Goal: Communication & Community: Participate in discussion

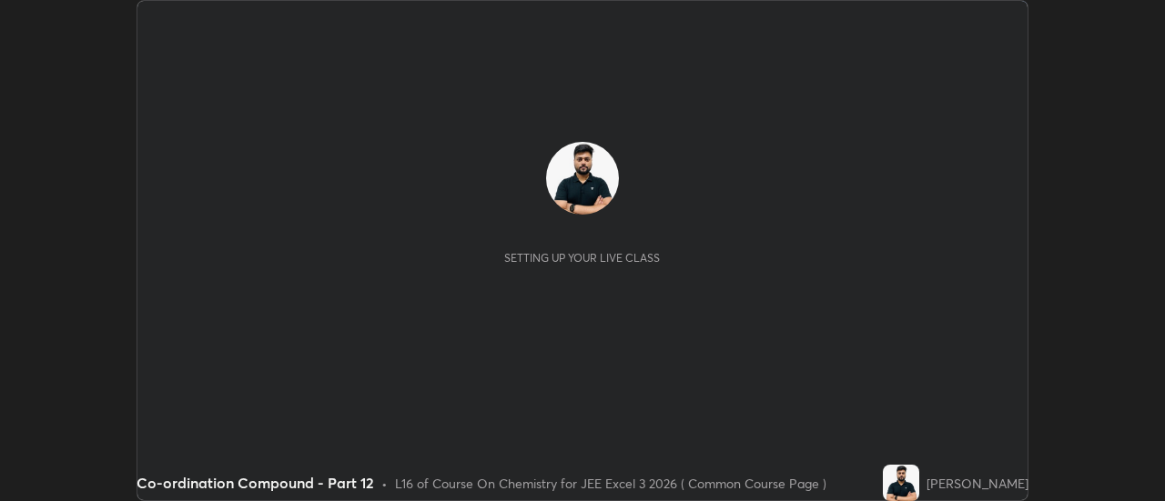
scroll to position [501, 1164]
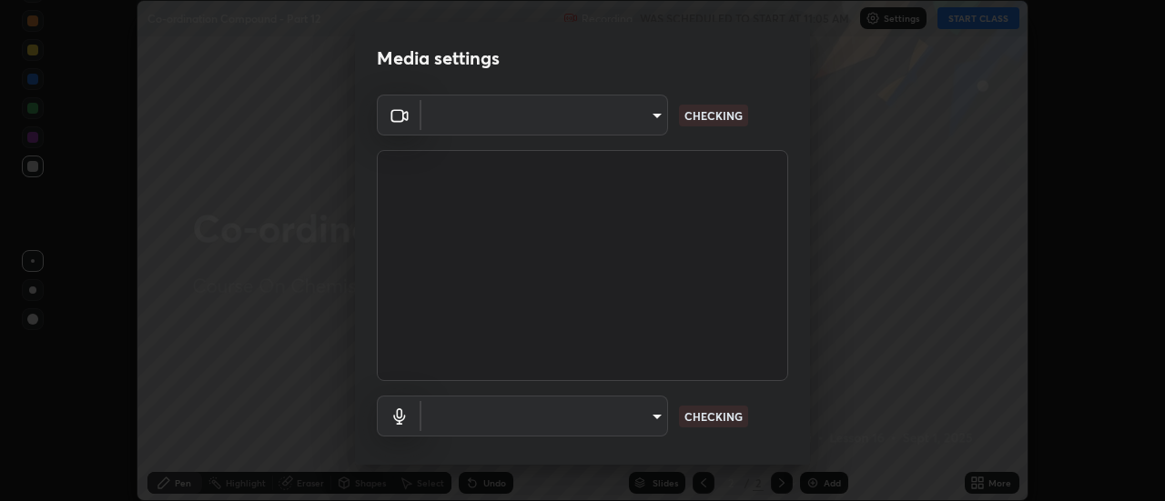
type input "4eebad9fb2b760257747d3faba0537f77ebfd590b97cb0ff6e10e17389be776b"
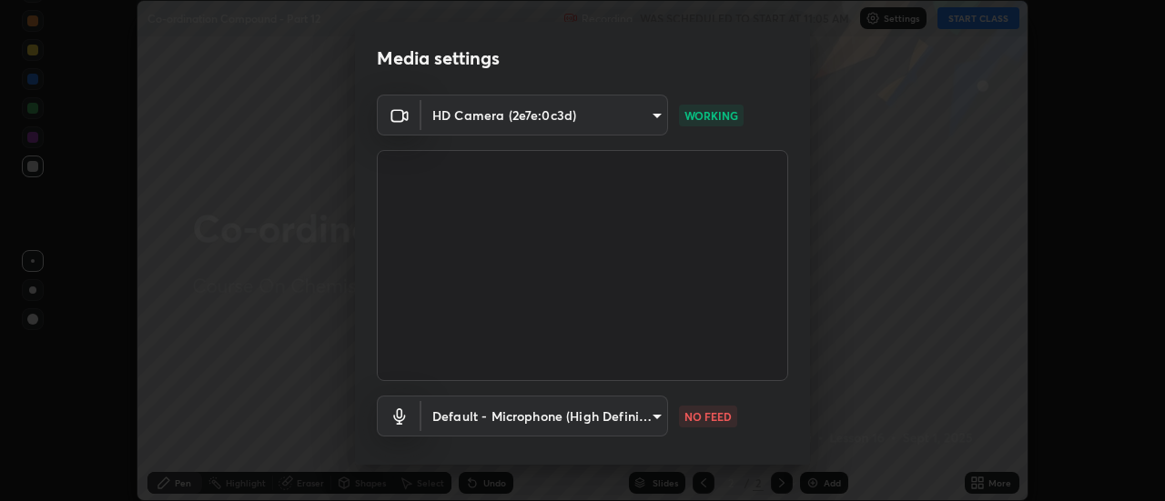
click at [635, 420] on body "Erase all Co-ordination Compound - Part 12 Recording WAS SCHEDULED TO START AT …" at bounding box center [582, 250] width 1165 height 501
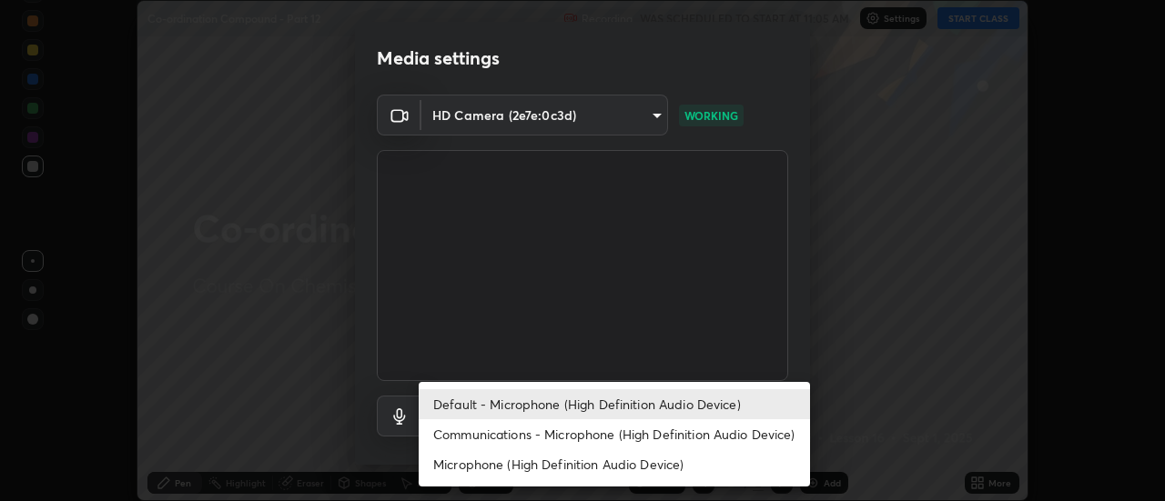
click at [611, 443] on li "Communications - Microphone (High Definition Audio Device)" at bounding box center [614, 435] width 391 height 30
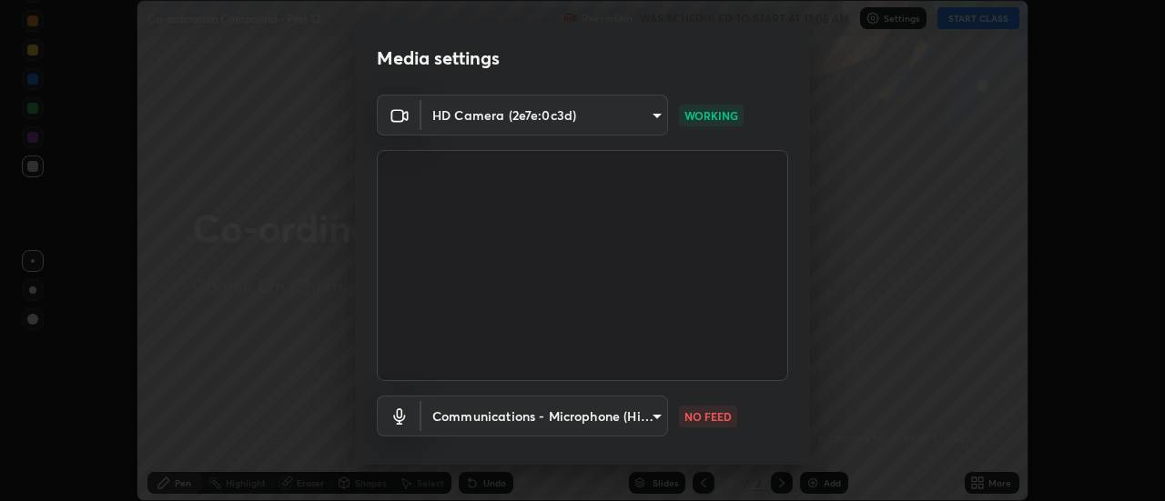
click at [603, 414] on body "Erase all Co-ordination Compound - Part 12 Recording WAS SCHEDULED TO START AT …" at bounding box center [582, 250] width 1165 height 501
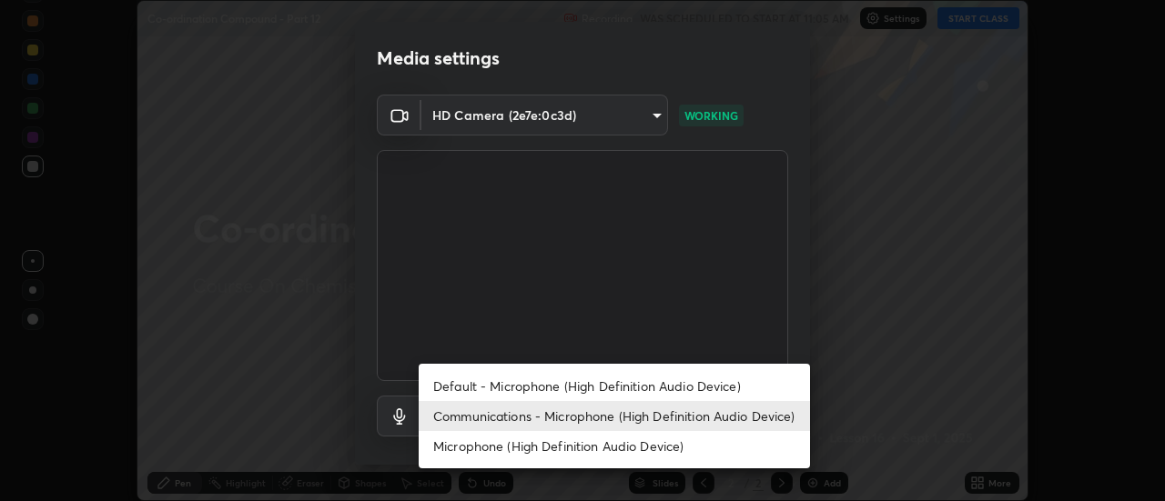
click at [602, 382] on li "Default - Microphone (High Definition Audio Device)" at bounding box center [614, 386] width 391 height 30
type input "default"
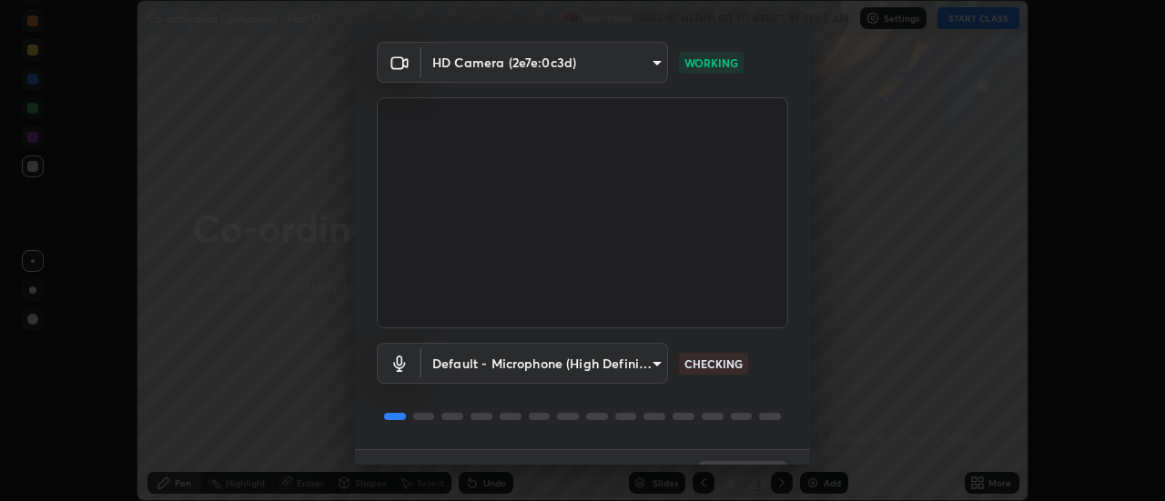
scroll to position [96, 0]
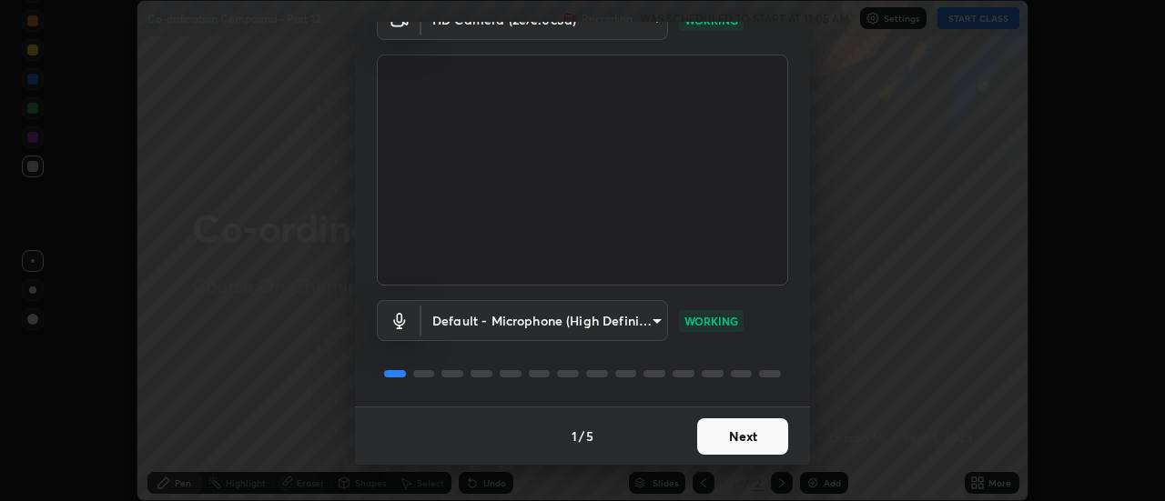
click at [754, 425] on button "Next" at bounding box center [742, 437] width 91 height 36
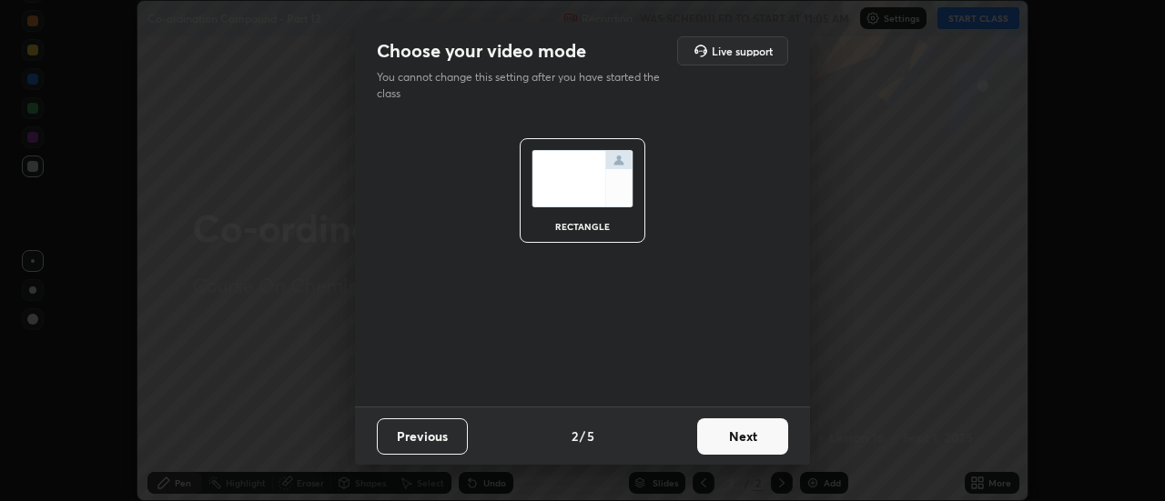
scroll to position [0, 0]
click at [748, 428] on button "Next" at bounding box center [742, 437] width 91 height 36
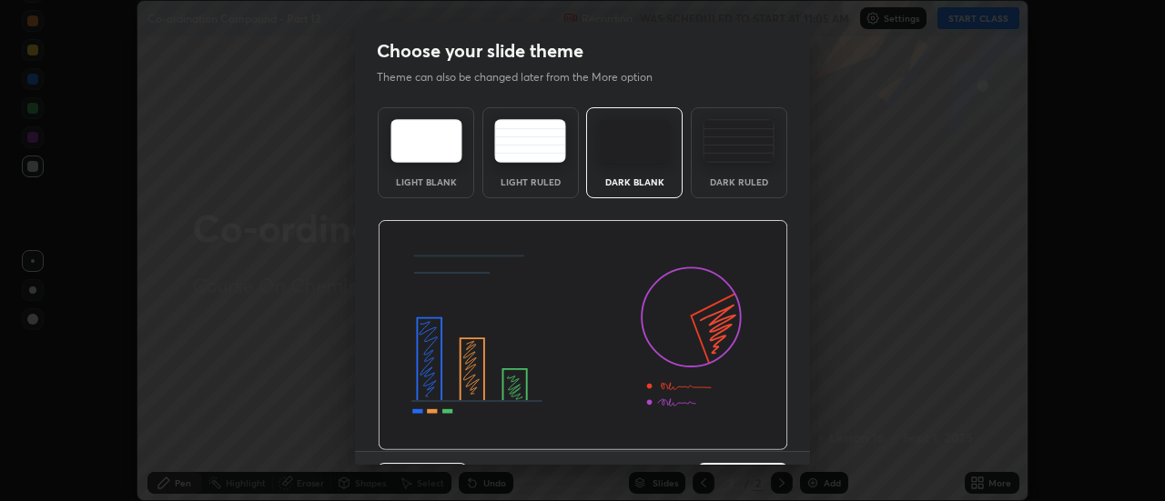
click at [753, 437] on img at bounding box center [583, 335] width 410 height 231
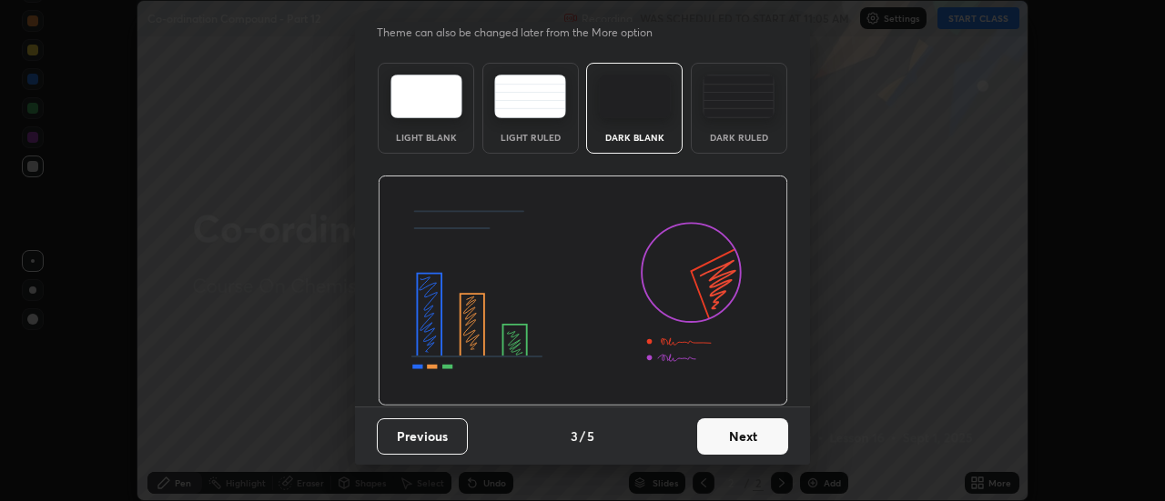
click at [761, 446] on button "Next" at bounding box center [742, 437] width 91 height 36
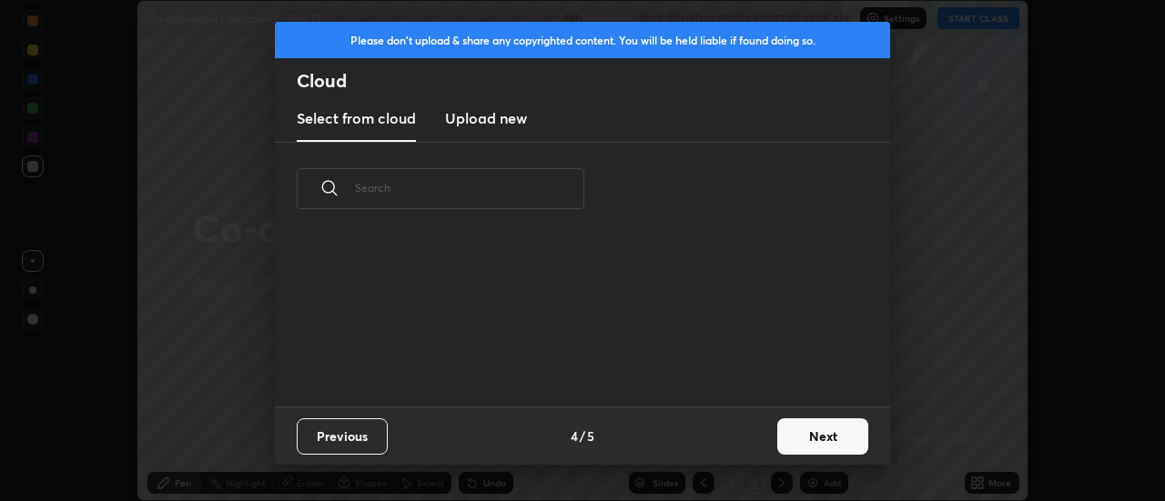
scroll to position [171, 584]
click at [803, 442] on button "Next" at bounding box center [822, 437] width 91 height 36
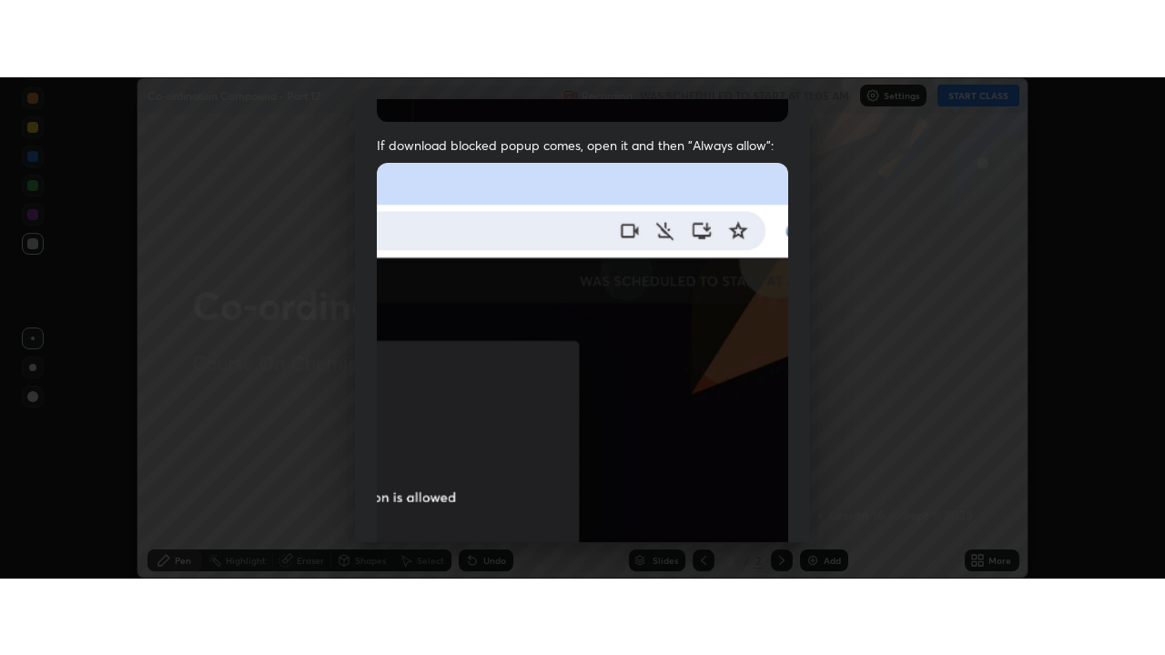
scroll to position [467, 0]
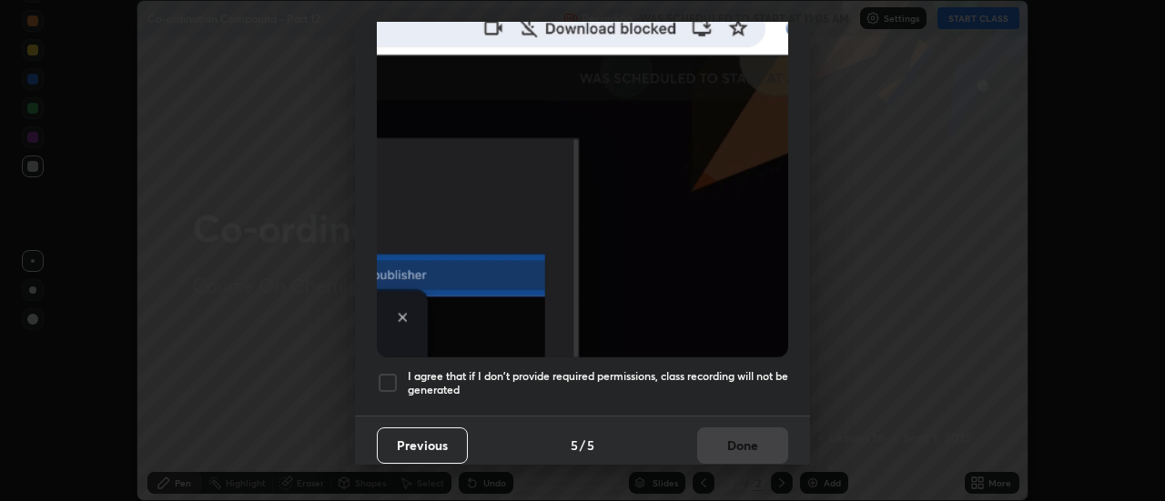
click at [392, 372] on div at bounding box center [388, 383] width 22 height 22
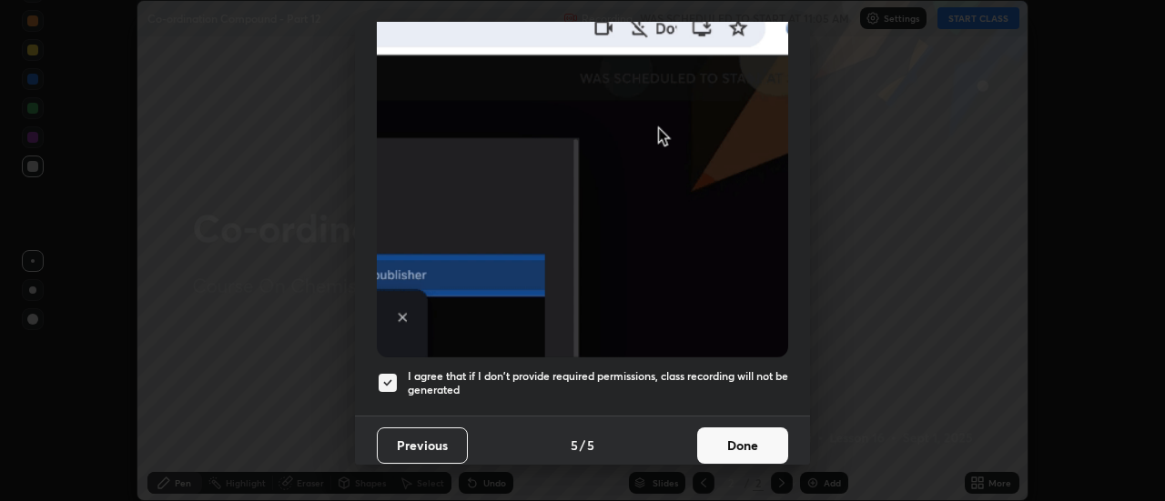
click at [737, 435] on button "Done" at bounding box center [742, 446] width 91 height 36
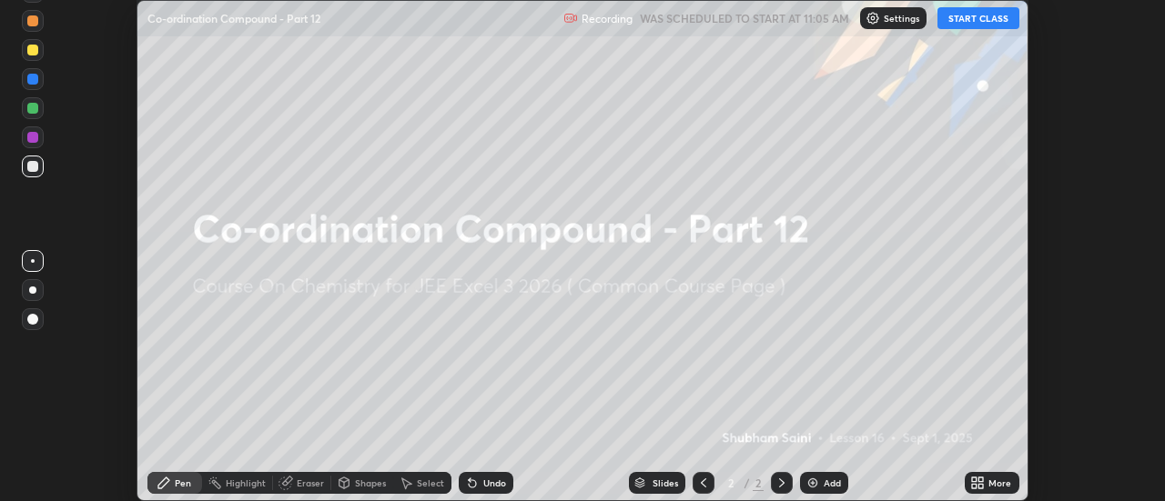
click at [995, 492] on div "More" at bounding box center [992, 483] width 55 height 22
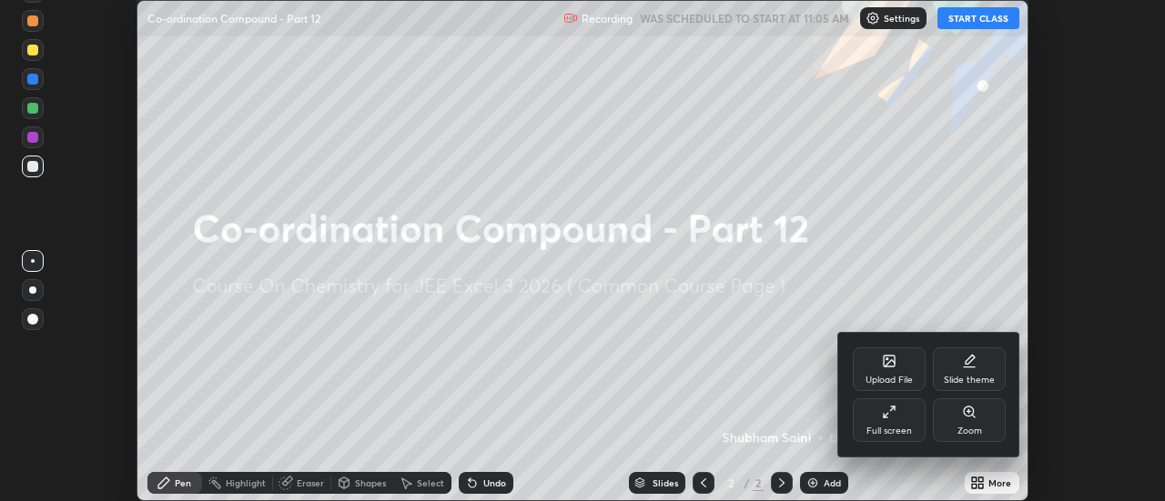
click at [895, 417] on icon at bounding box center [889, 412] width 15 height 15
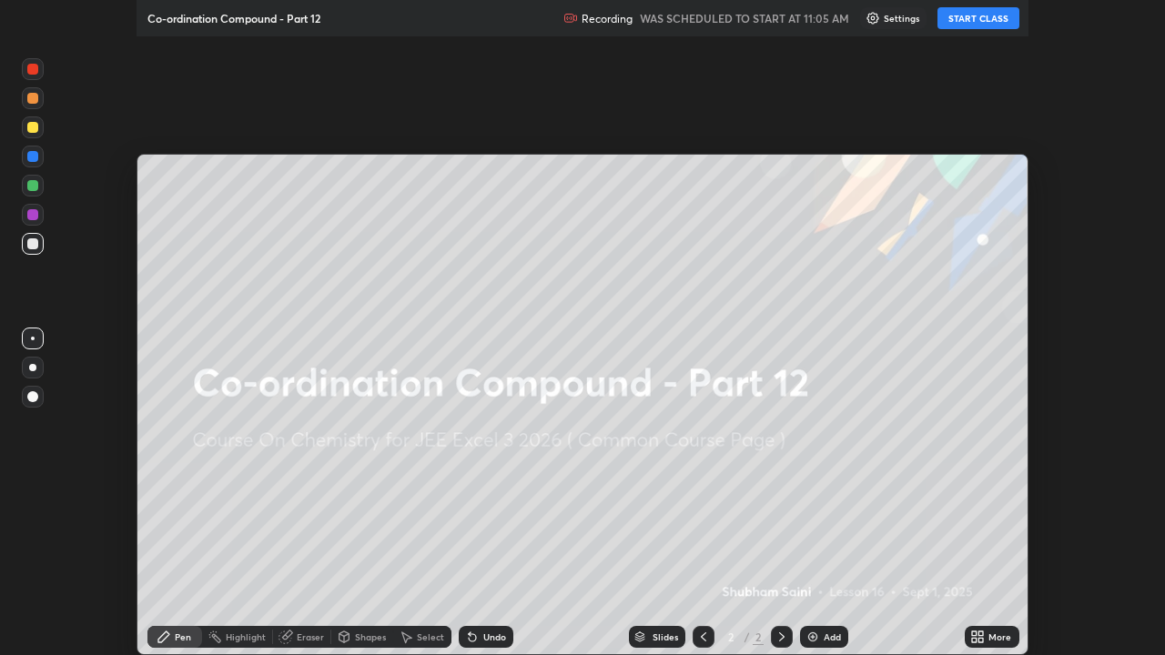
scroll to position [655, 1165]
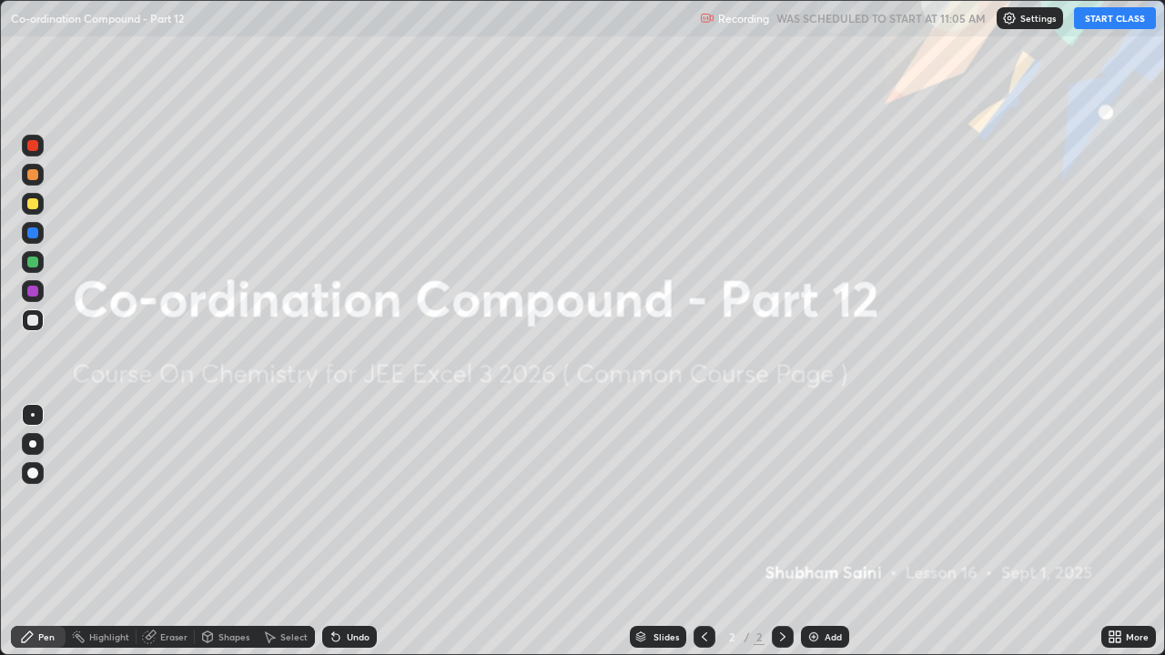
click at [1121, 24] on button "START CLASS" at bounding box center [1115, 18] width 82 height 22
click at [835, 501] on div "Add" at bounding box center [833, 636] width 17 height 9
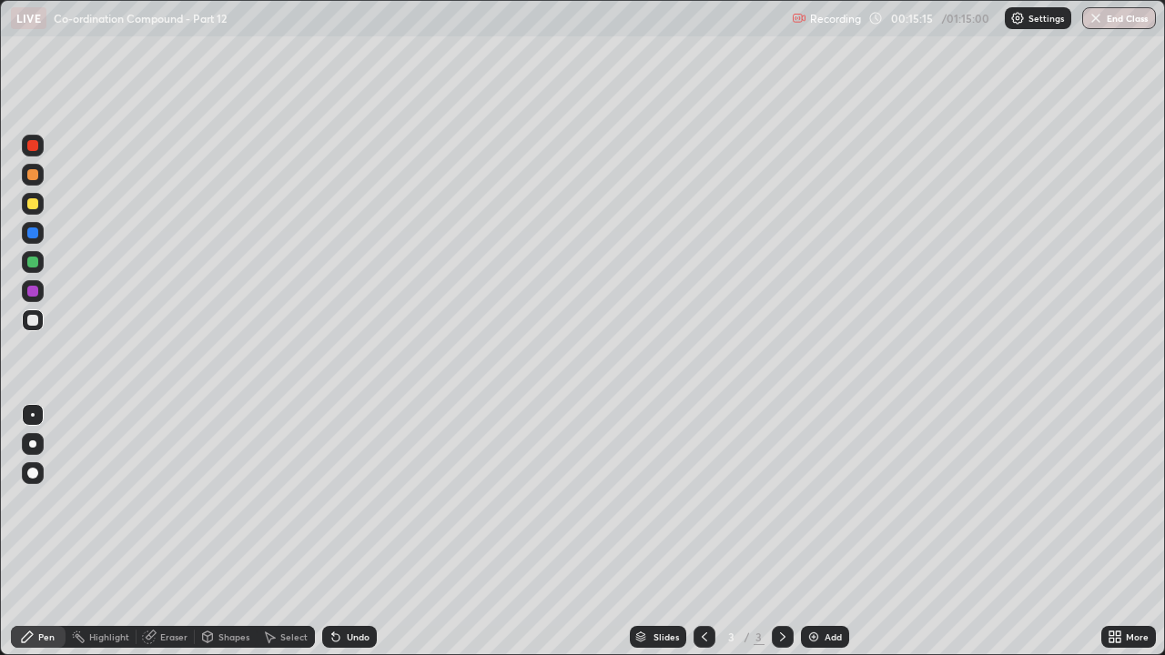
click at [35, 200] on div at bounding box center [32, 203] width 11 height 11
click at [31, 447] on div at bounding box center [32, 443] width 7 height 7
click at [31, 206] on div at bounding box center [32, 203] width 11 height 11
click at [349, 501] on div "Undo" at bounding box center [349, 637] width 55 height 22
click at [355, 501] on div "Undo" at bounding box center [349, 637] width 55 height 22
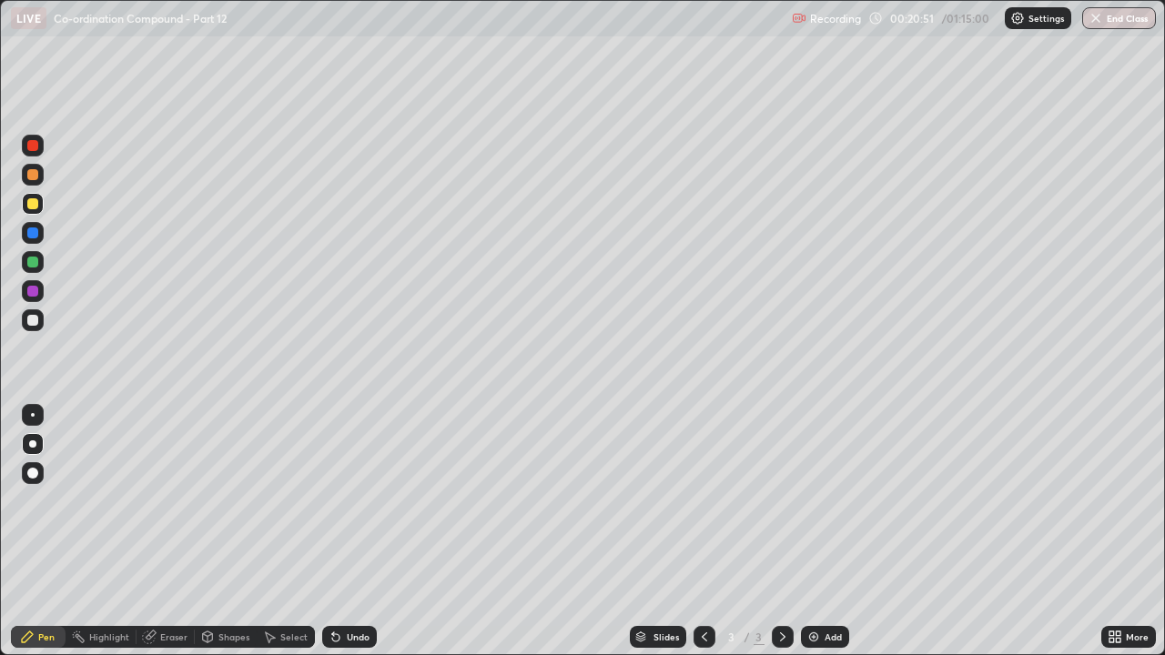
click at [30, 208] on div at bounding box center [32, 203] width 11 height 11
click at [35, 262] on div at bounding box center [32, 262] width 11 height 11
click at [347, 501] on div "Undo" at bounding box center [358, 636] width 23 height 9
click at [357, 501] on div "Undo" at bounding box center [358, 636] width 23 height 9
click at [817, 501] on img at bounding box center [813, 637] width 15 height 15
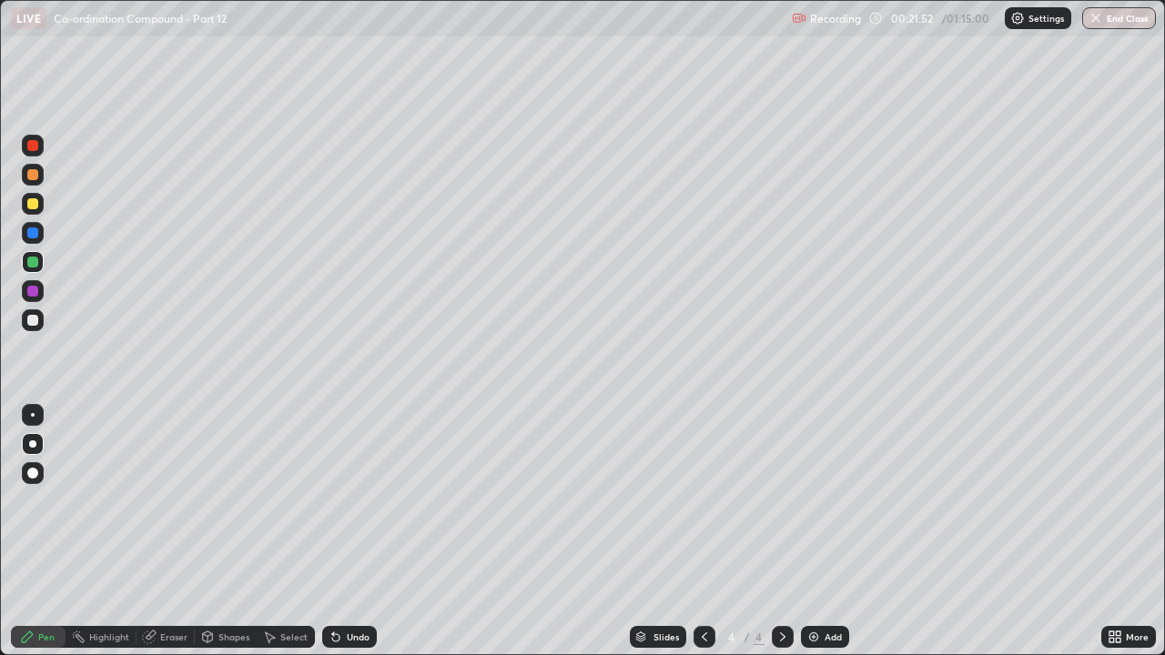
click at [31, 208] on div at bounding box center [32, 203] width 11 height 11
click at [33, 234] on div at bounding box center [32, 233] width 11 height 11
click at [34, 268] on div at bounding box center [33, 262] width 22 height 22
click at [359, 501] on div "Undo" at bounding box center [358, 636] width 23 height 9
click at [33, 207] on div at bounding box center [32, 203] width 11 height 11
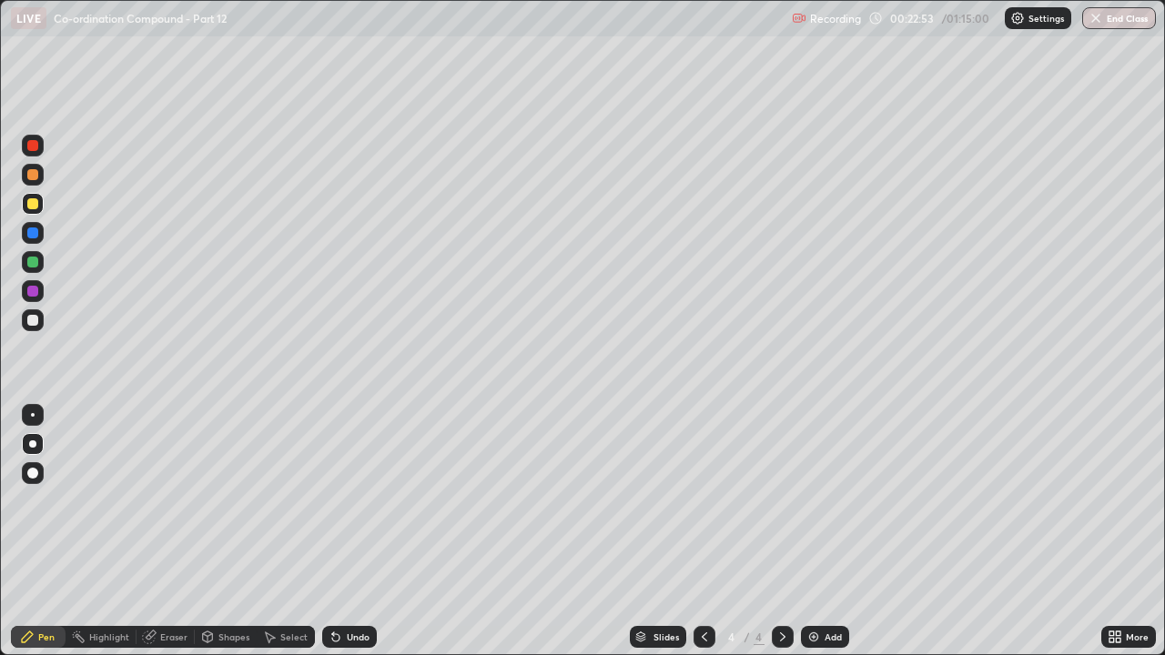
click at [29, 289] on div at bounding box center [32, 291] width 11 height 11
click at [353, 501] on div "Undo" at bounding box center [358, 636] width 23 height 9
click at [354, 501] on div "Undo" at bounding box center [358, 636] width 23 height 9
click at [352, 501] on div "Undo" at bounding box center [358, 636] width 23 height 9
click at [224, 501] on div "Shapes" at bounding box center [226, 637] width 62 height 22
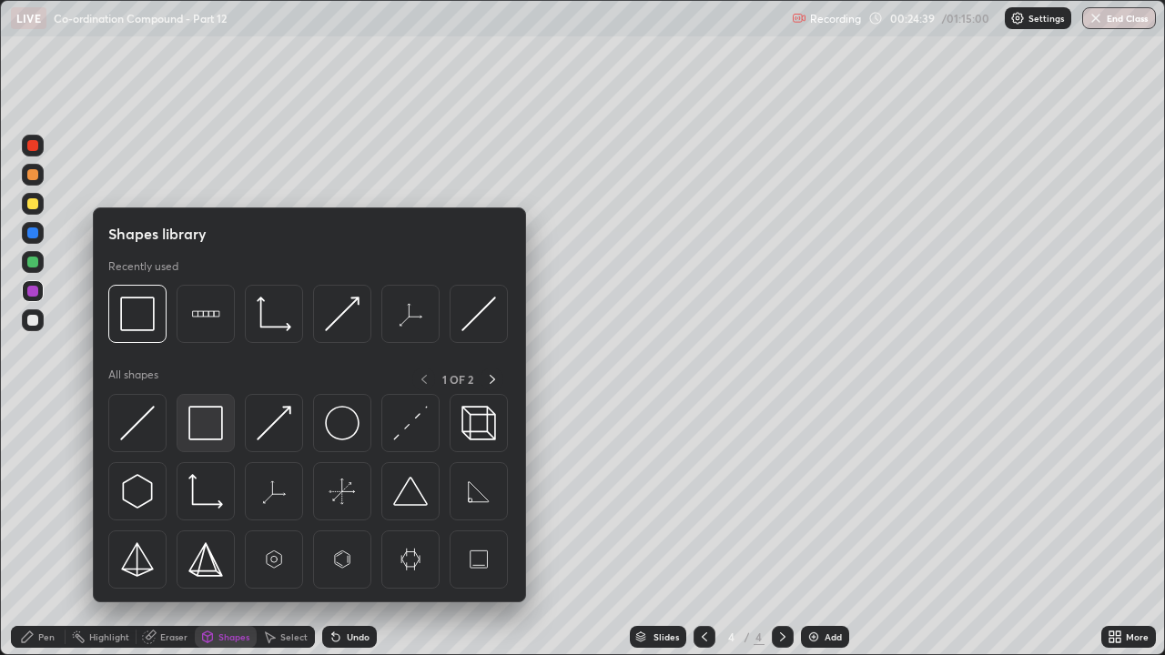
click at [203, 430] on img at bounding box center [205, 423] width 35 height 35
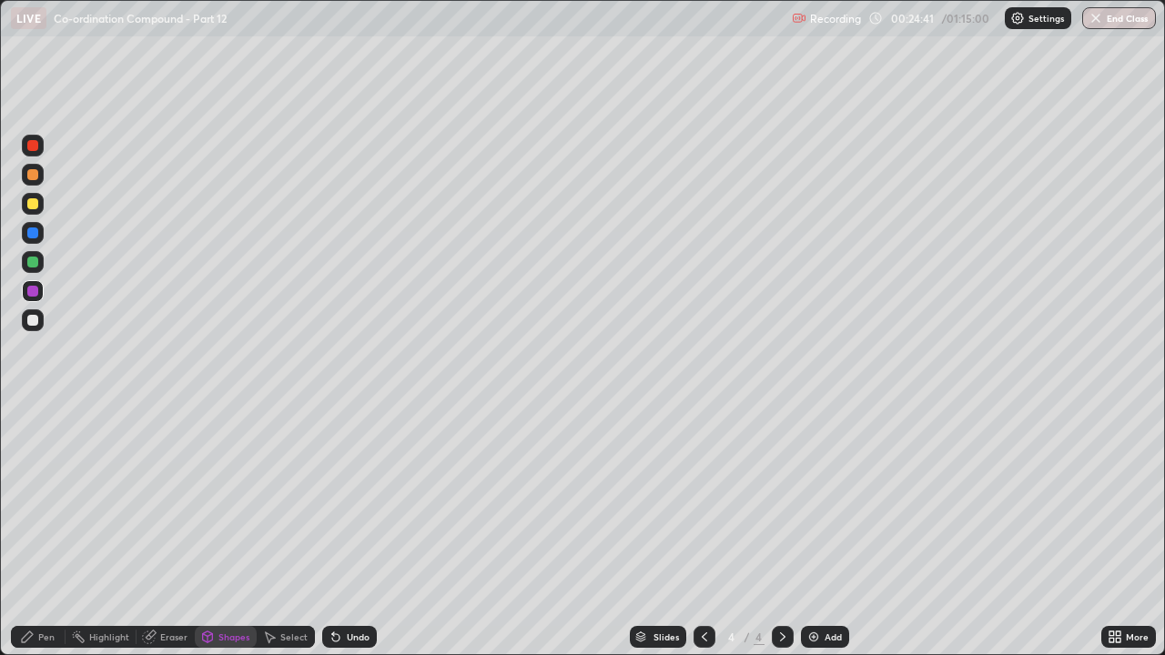
click at [37, 501] on div "Pen" at bounding box center [38, 637] width 55 height 22
click at [809, 501] on img at bounding box center [813, 637] width 15 height 15
click at [34, 207] on div at bounding box center [32, 203] width 11 height 11
click at [222, 501] on div "Shapes" at bounding box center [233, 636] width 31 height 9
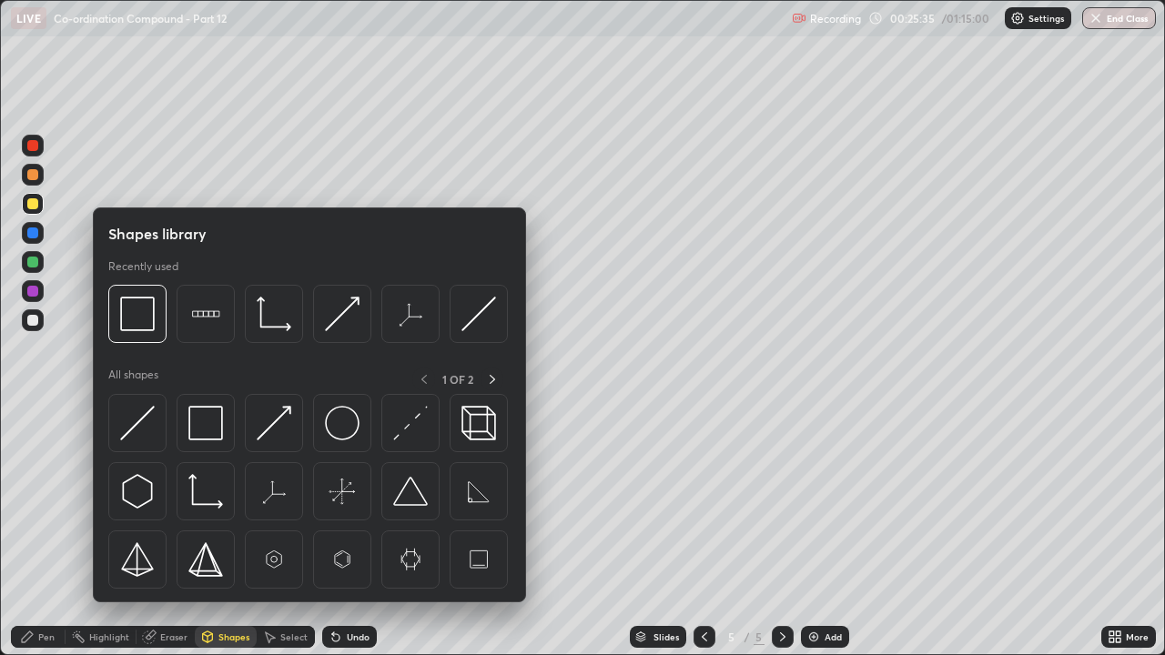
click at [136, 421] on img at bounding box center [137, 423] width 35 height 35
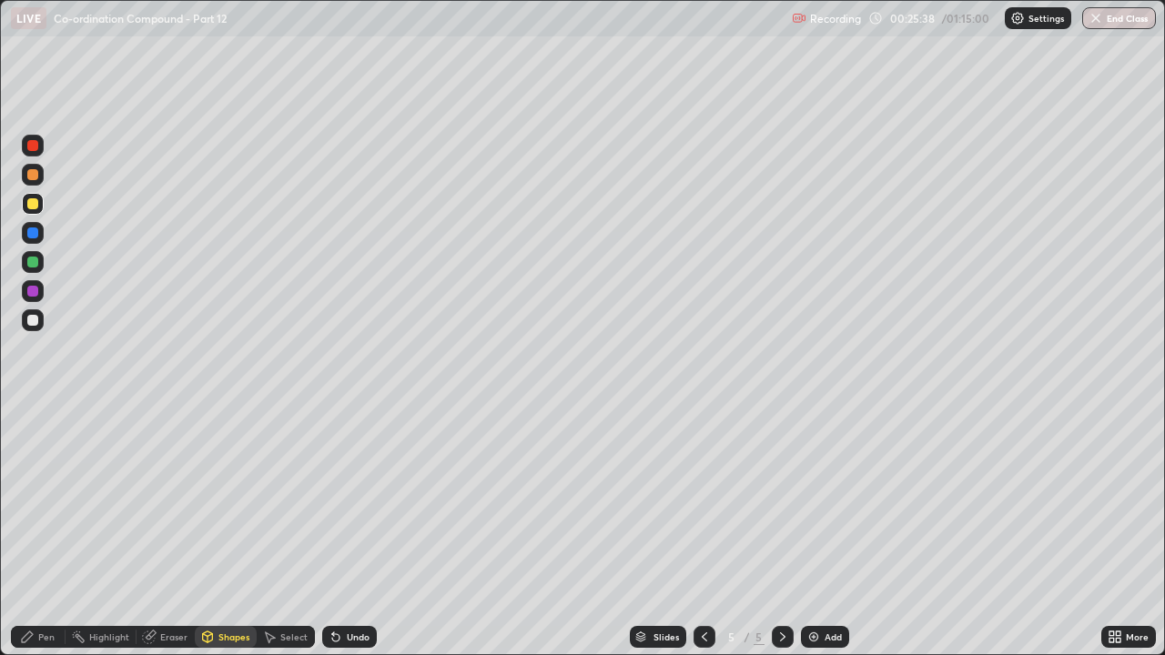
click at [43, 501] on div "Pen" at bounding box center [46, 636] width 16 height 9
click at [27, 325] on div at bounding box center [33, 320] width 22 height 22
click at [34, 263] on div at bounding box center [32, 262] width 11 height 11
click at [224, 501] on div "Shapes" at bounding box center [233, 636] width 31 height 9
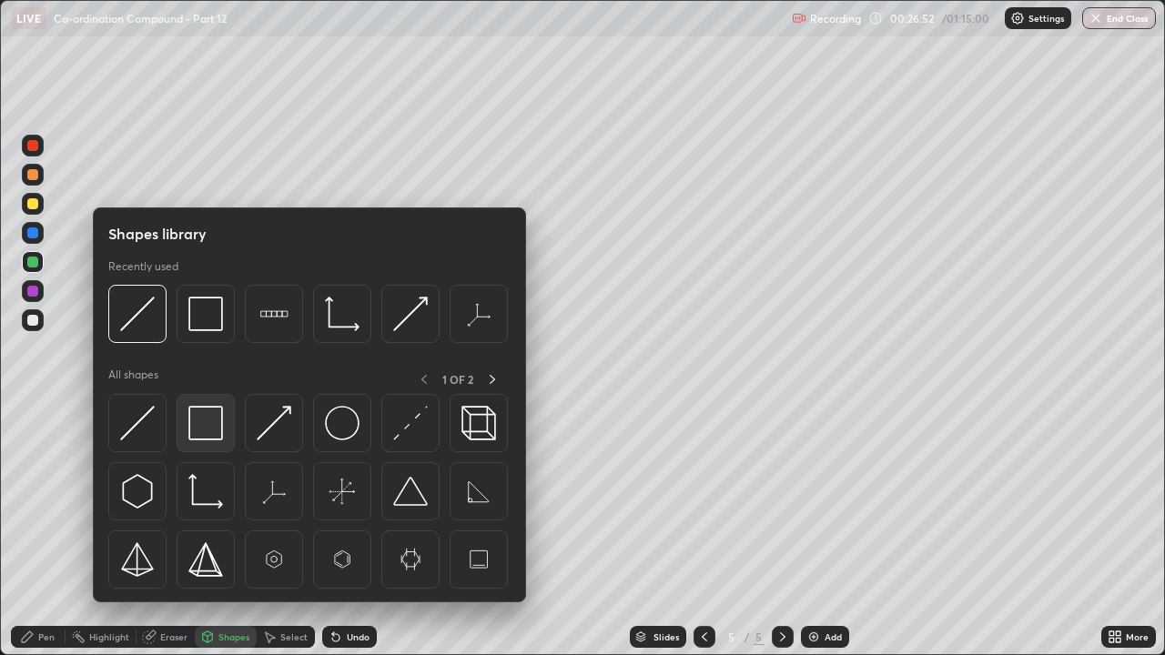
click at [211, 424] on img at bounding box center [205, 423] width 35 height 35
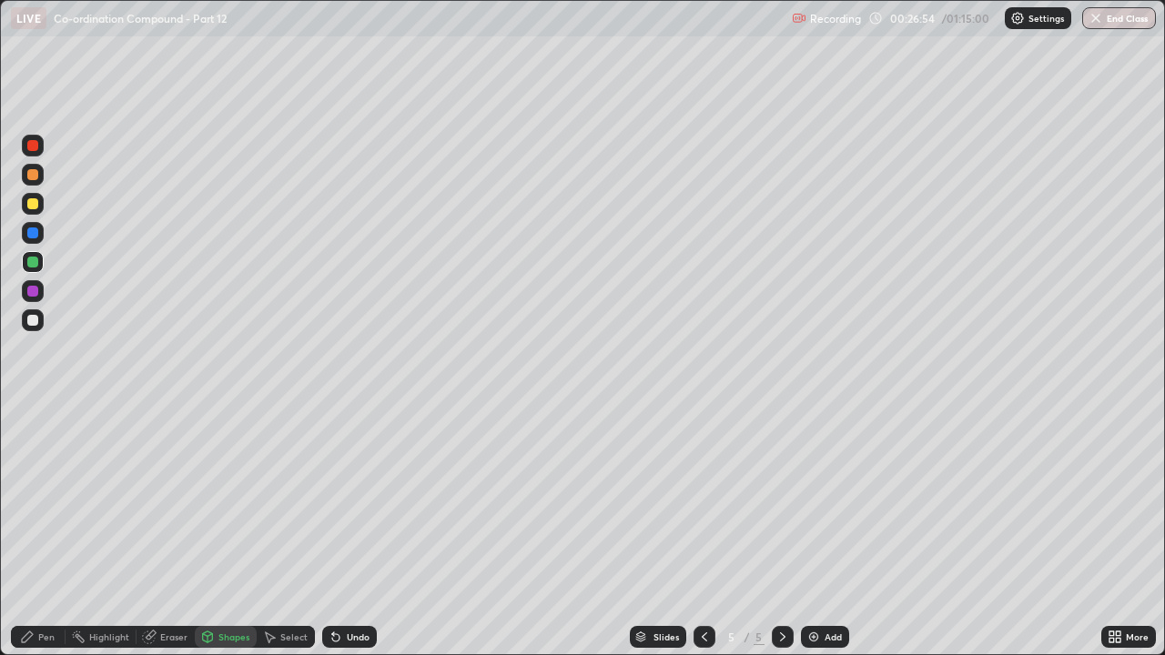
click at [44, 501] on div "Pen" at bounding box center [46, 636] width 16 height 9
click at [29, 324] on div at bounding box center [32, 320] width 11 height 11
click at [826, 501] on div "Add" at bounding box center [833, 636] width 17 height 9
click at [33, 264] on div at bounding box center [32, 262] width 11 height 11
click at [40, 202] on div at bounding box center [33, 204] width 22 height 22
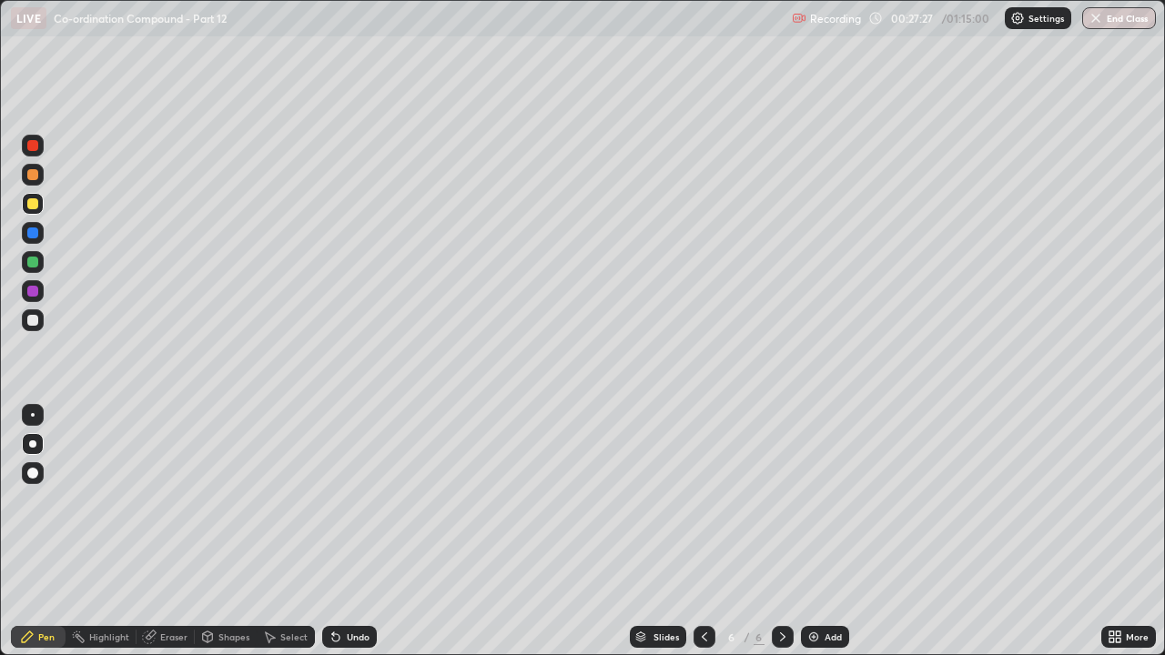
click at [357, 501] on div "Undo" at bounding box center [358, 636] width 23 height 9
click at [360, 501] on div "Undo" at bounding box center [358, 636] width 23 height 9
click at [30, 266] on div at bounding box center [32, 262] width 11 height 11
click at [341, 501] on div "Undo" at bounding box center [349, 637] width 55 height 22
click at [35, 181] on div at bounding box center [33, 175] width 22 height 22
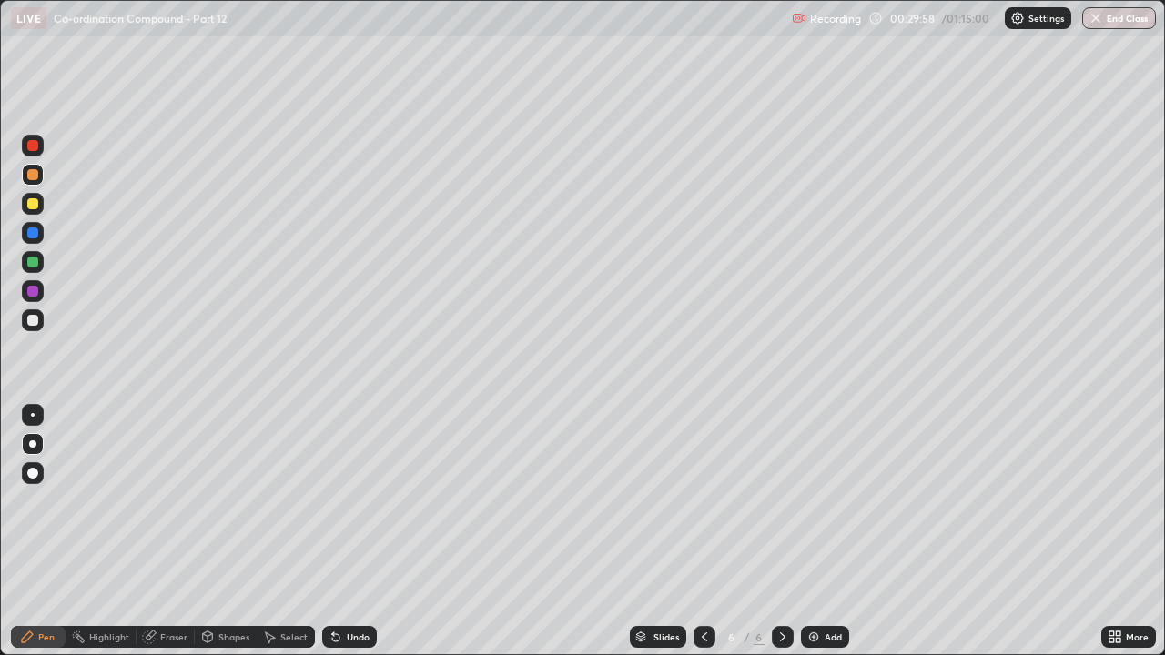
click at [349, 501] on div "Undo" at bounding box center [358, 636] width 23 height 9
click at [367, 501] on div "Undo" at bounding box center [358, 636] width 23 height 9
click at [356, 501] on div "Undo" at bounding box center [358, 636] width 23 height 9
click at [358, 501] on div "Undo" at bounding box center [358, 636] width 23 height 9
click at [349, 501] on div "Undo" at bounding box center [358, 636] width 23 height 9
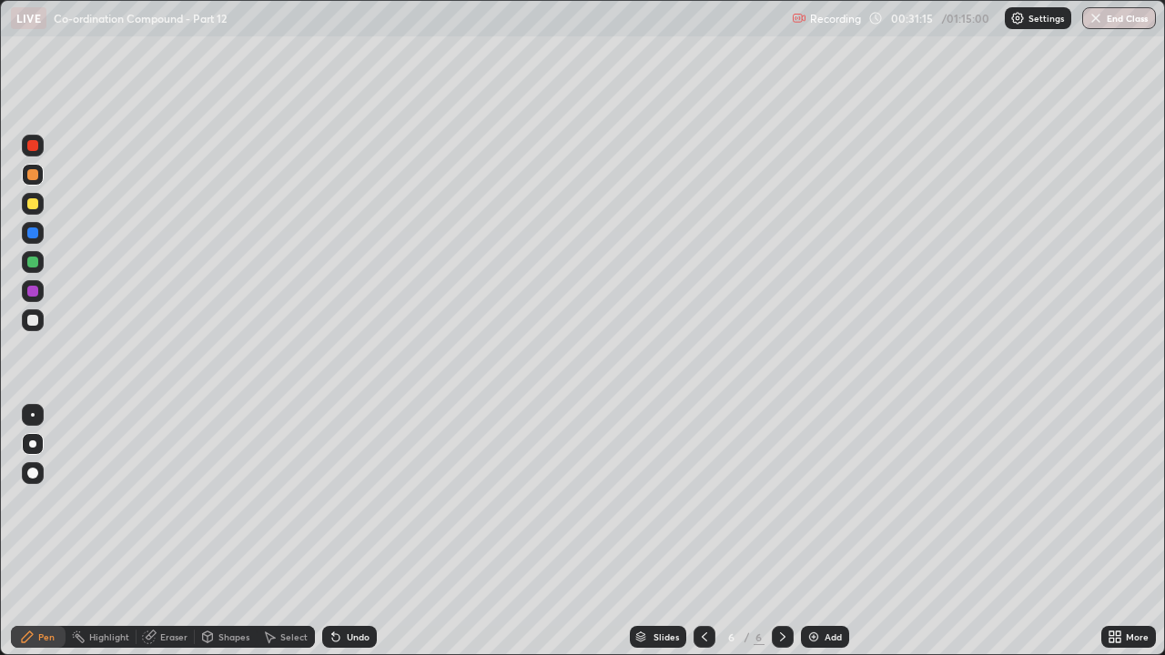
click at [360, 501] on div "Undo" at bounding box center [358, 636] width 23 height 9
click at [353, 501] on div "Undo" at bounding box center [349, 637] width 55 height 22
click at [361, 501] on div "Undo" at bounding box center [358, 636] width 23 height 9
click at [358, 501] on div "Undo" at bounding box center [349, 637] width 55 height 22
click at [828, 501] on div "Add" at bounding box center [833, 636] width 17 height 9
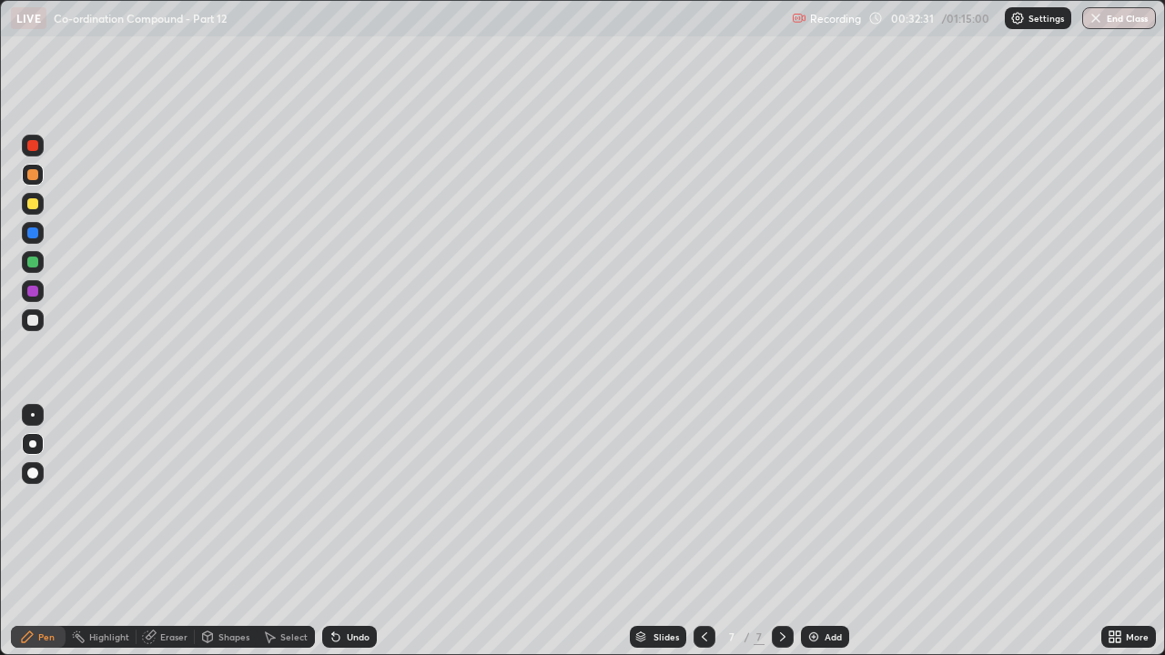
click at [27, 321] on div at bounding box center [32, 320] width 11 height 11
click at [42, 325] on div at bounding box center [33, 320] width 22 height 22
click at [27, 299] on div at bounding box center [33, 291] width 22 height 22
click at [822, 501] on div "Add" at bounding box center [825, 637] width 48 height 22
click at [32, 206] on div at bounding box center [32, 203] width 11 height 11
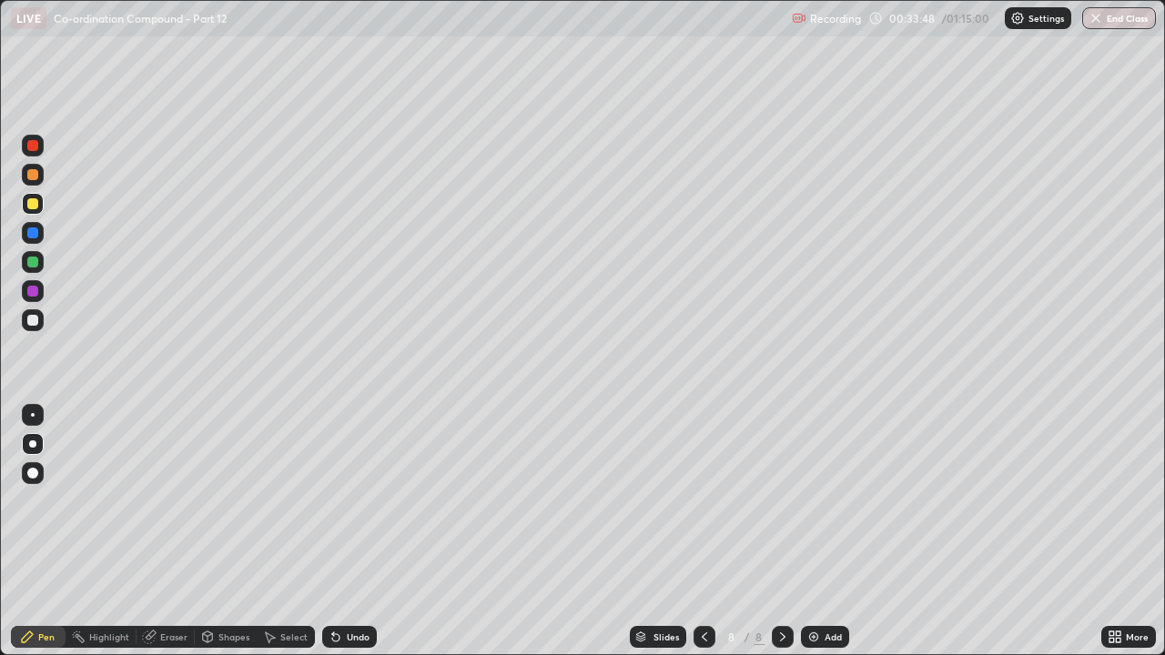
click at [33, 234] on div at bounding box center [32, 233] width 11 height 11
click at [364, 501] on div "Undo" at bounding box center [349, 637] width 55 height 22
click at [365, 501] on div "Undo" at bounding box center [358, 636] width 23 height 9
click at [366, 501] on div "Undo" at bounding box center [349, 637] width 55 height 22
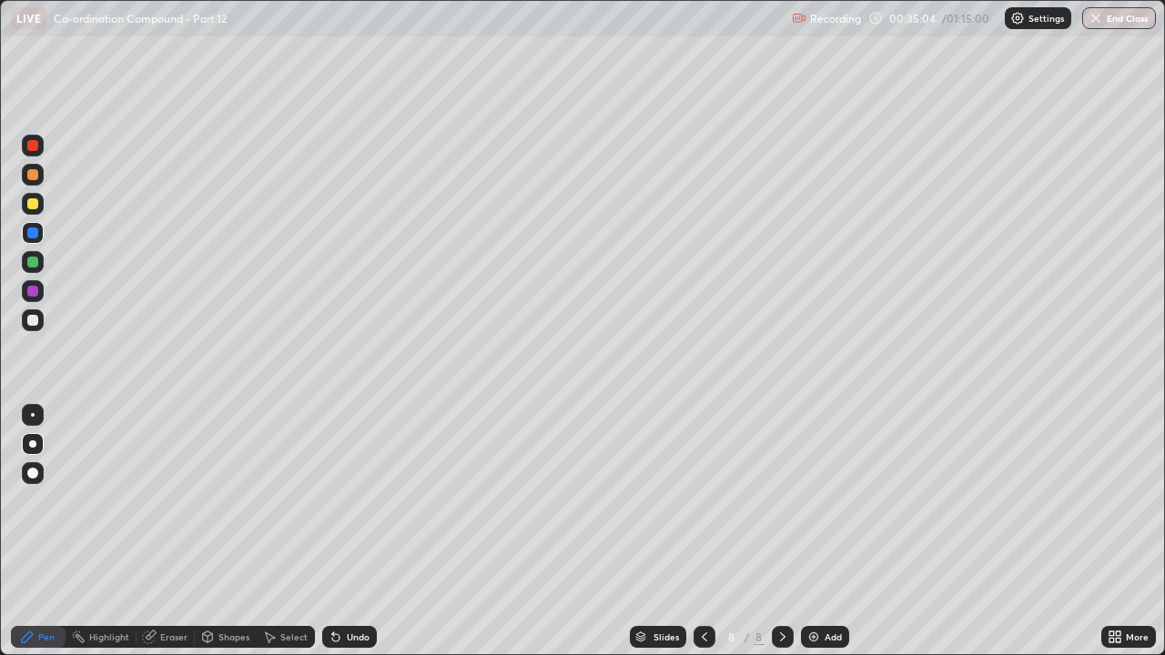
click at [359, 501] on div "Undo" at bounding box center [349, 637] width 55 height 22
click at [805, 501] on div "Add" at bounding box center [825, 637] width 48 height 22
click at [34, 289] on div at bounding box center [32, 291] width 11 height 11
click at [368, 501] on div "Undo" at bounding box center [349, 637] width 55 height 22
click at [37, 257] on div at bounding box center [33, 262] width 22 height 22
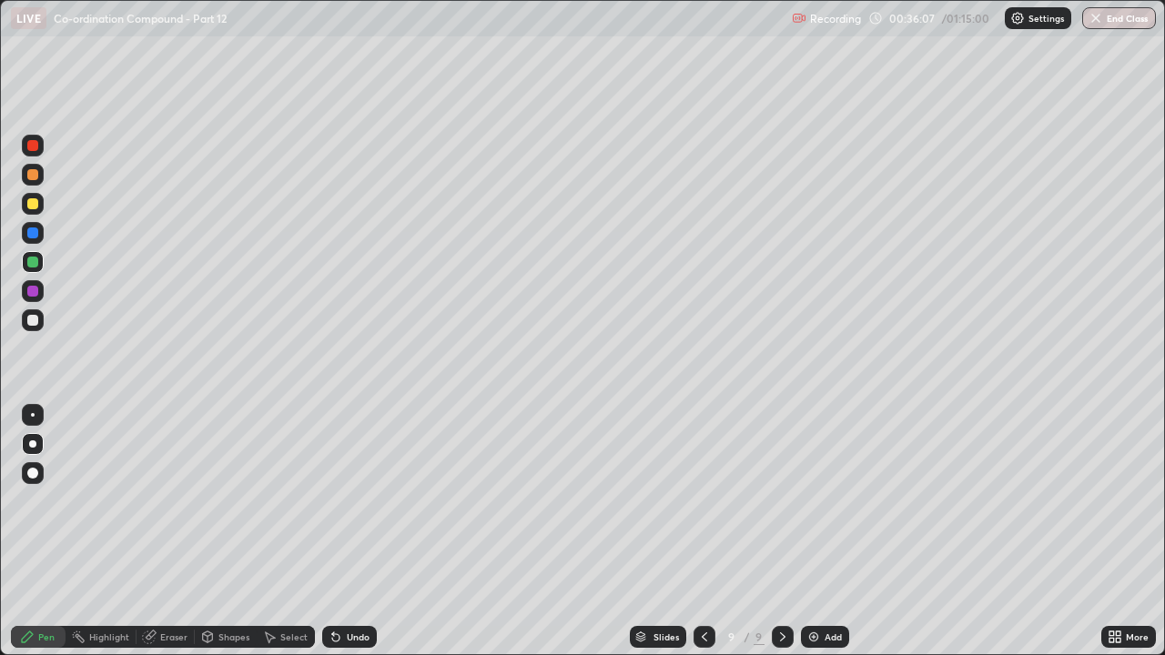
click at [181, 501] on div "Eraser" at bounding box center [166, 637] width 58 height 22
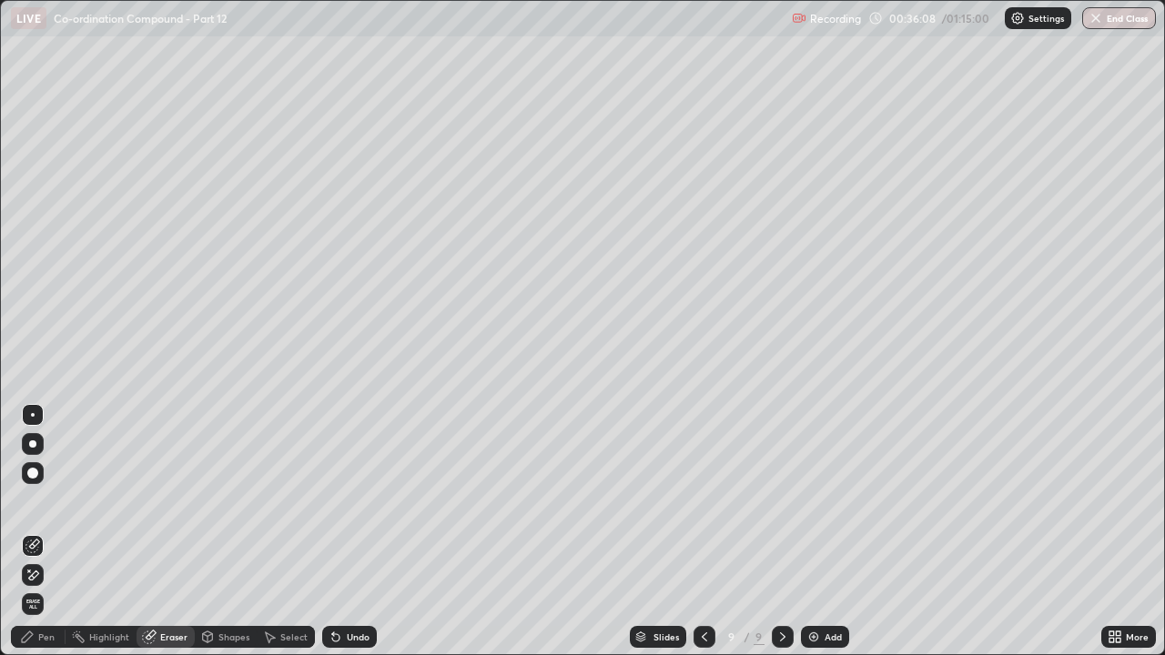
click at [30, 501] on icon at bounding box center [27, 637] width 11 height 11
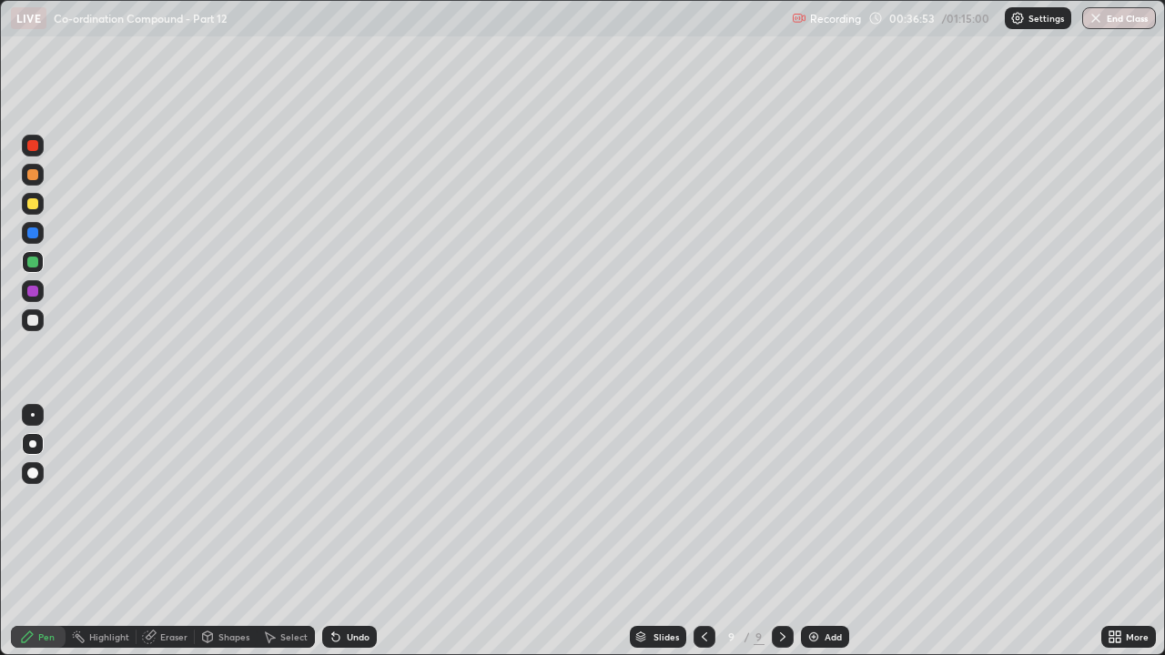
click at [813, 501] on img at bounding box center [813, 637] width 15 height 15
click at [32, 206] on div at bounding box center [32, 203] width 11 height 11
click at [369, 501] on div "Undo" at bounding box center [349, 637] width 55 height 22
click at [226, 501] on div "Shapes" at bounding box center [233, 636] width 31 height 9
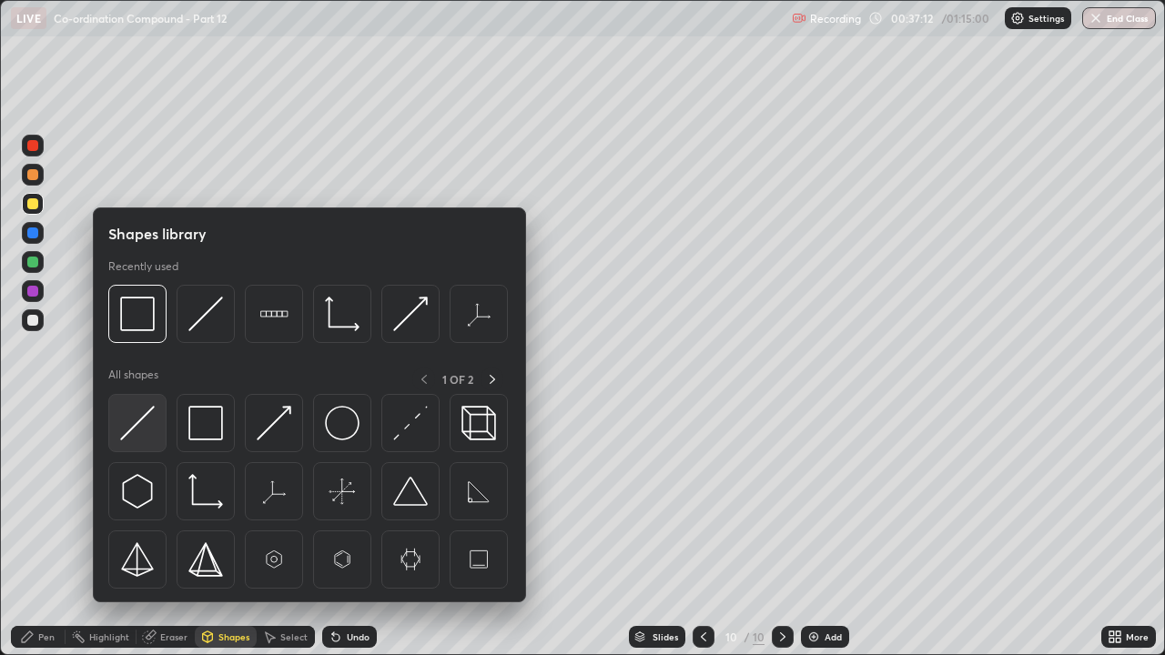
click at [134, 431] on img at bounding box center [137, 423] width 35 height 35
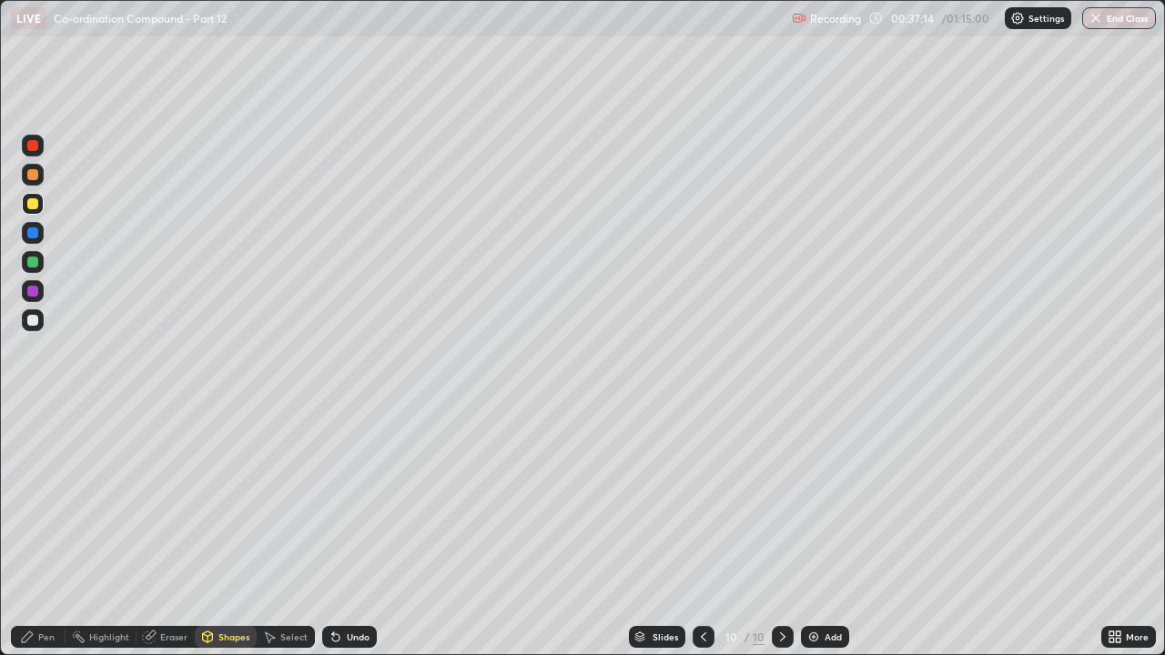
click at [35, 501] on div "Pen" at bounding box center [38, 637] width 55 height 22
click at [33, 321] on div at bounding box center [32, 320] width 11 height 11
click at [39, 205] on div at bounding box center [33, 204] width 22 height 22
click at [27, 183] on div at bounding box center [33, 175] width 22 height 22
click at [38, 271] on div at bounding box center [33, 262] width 22 height 22
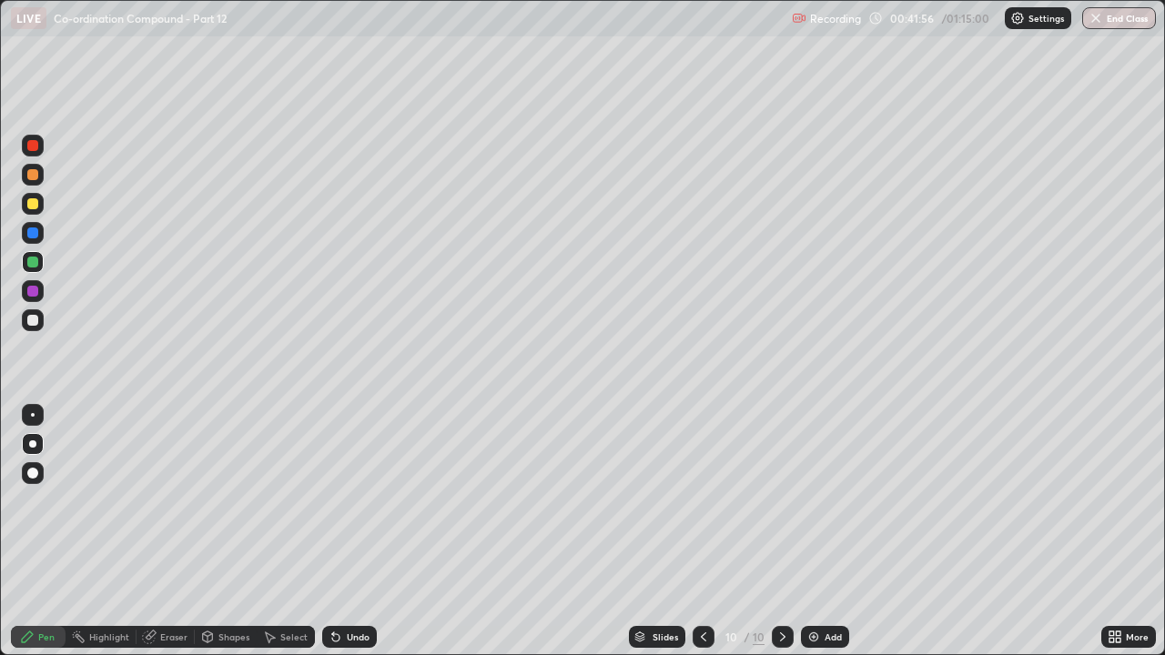
click at [214, 501] on div "Shapes" at bounding box center [226, 637] width 62 height 22
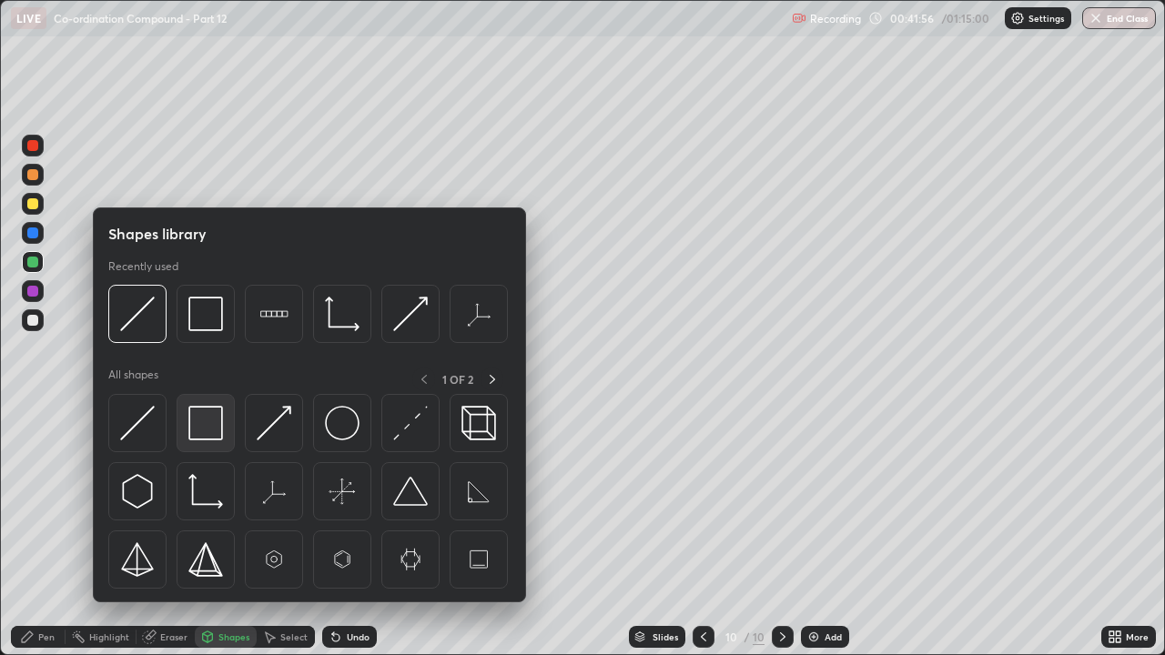
click at [205, 424] on img at bounding box center [205, 423] width 35 height 35
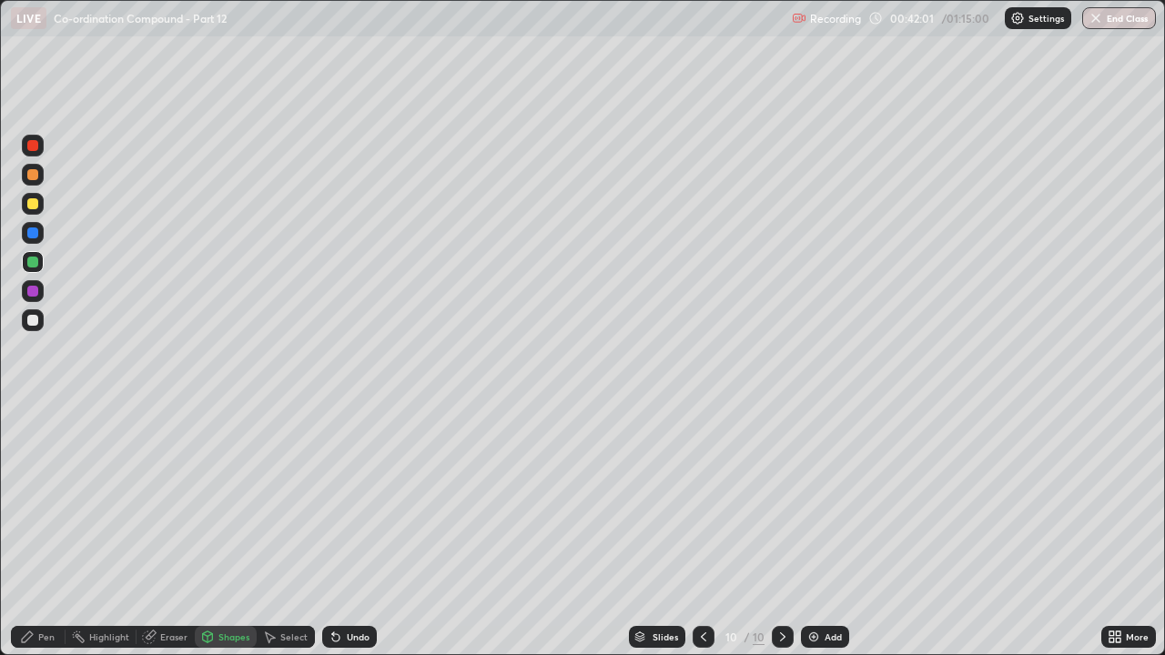
click at [37, 501] on div "Pen" at bounding box center [38, 637] width 55 height 22
click at [34, 323] on div at bounding box center [32, 320] width 11 height 11
click at [356, 501] on div "Undo" at bounding box center [358, 636] width 23 height 9
click at [170, 501] on div "Eraser" at bounding box center [173, 636] width 27 height 9
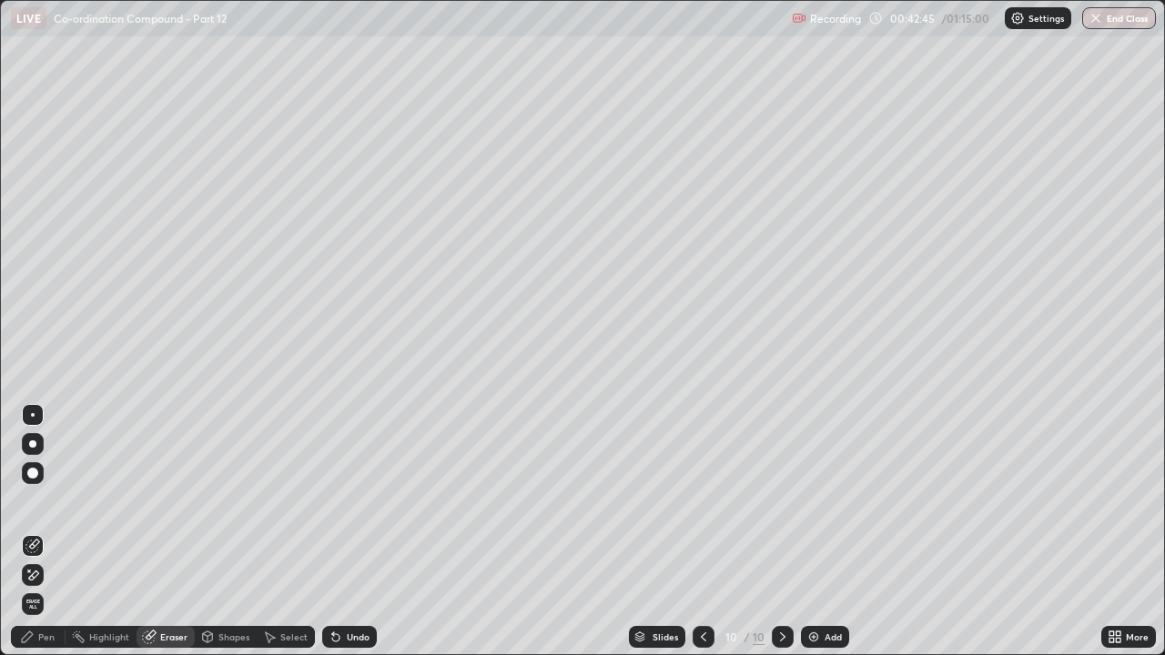
click at [43, 501] on div "Pen" at bounding box center [38, 637] width 55 height 22
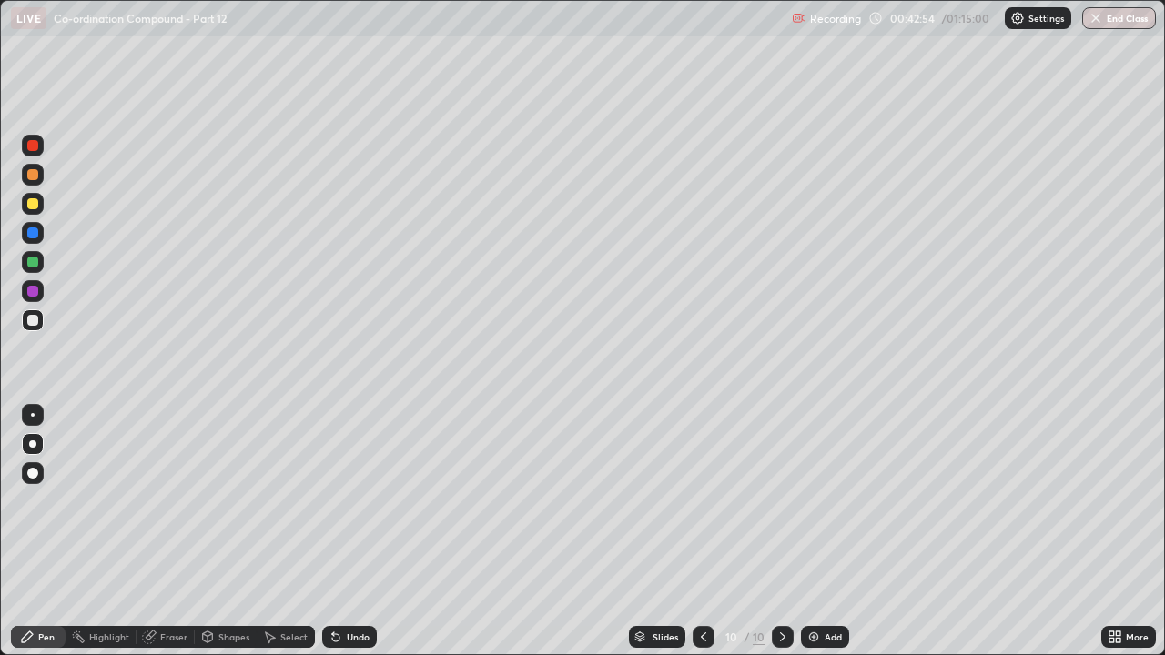
click at [167, 501] on div "Eraser" at bounding box center [173, 636] width 27 height 9
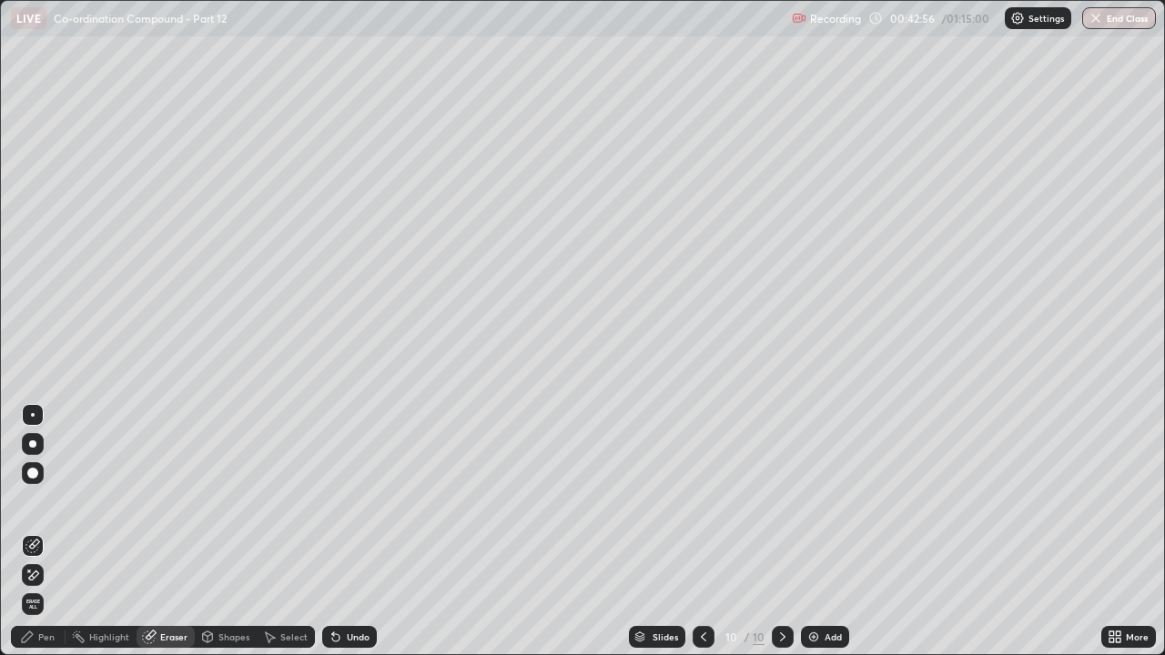
click at [46, 501] on div "Pen" at bounding box center [46, 636] width 16 height 9
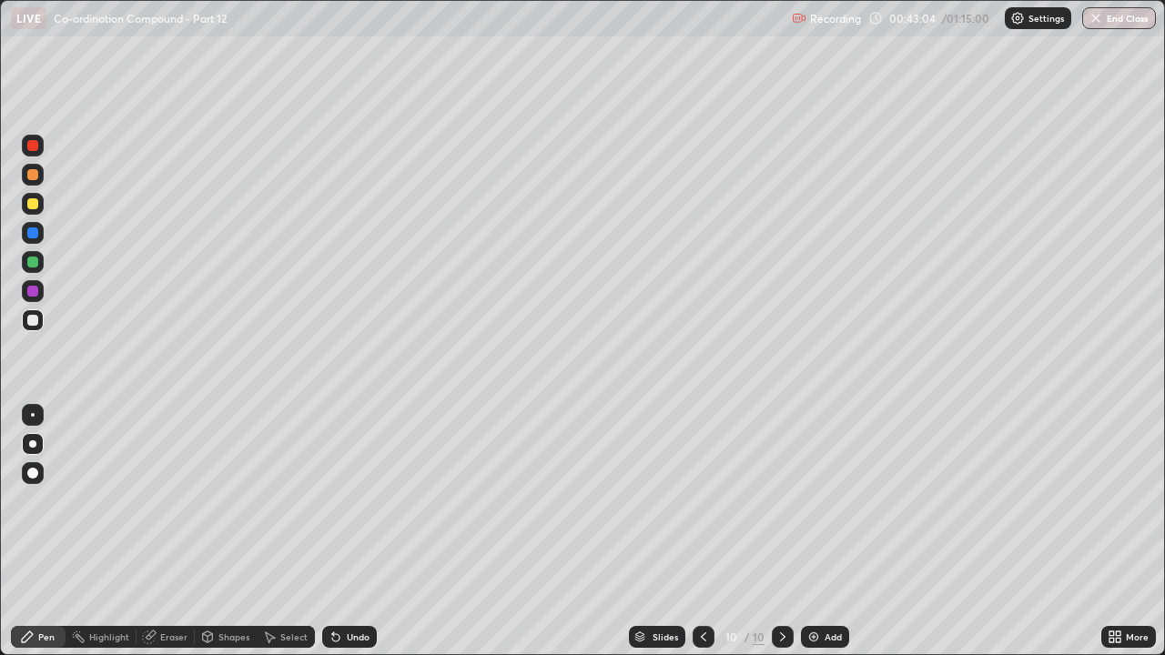
click at [353, 501] on div "Undo" at bounding box center [349, 637] width 55 height 22
click at [359, 501] on div "Undo" at bounding box center [358, 636] width 23 height 9
click at [357, 501] on div "Undo" at bounding box center [358, 636] width 23 height 9
click at [359, 501] on div "Undo" at bounding box center [358, 636] width 23 height 9
click at [366, 501] on div "Undo" at bounding box center [358, 636] width 23 height 9
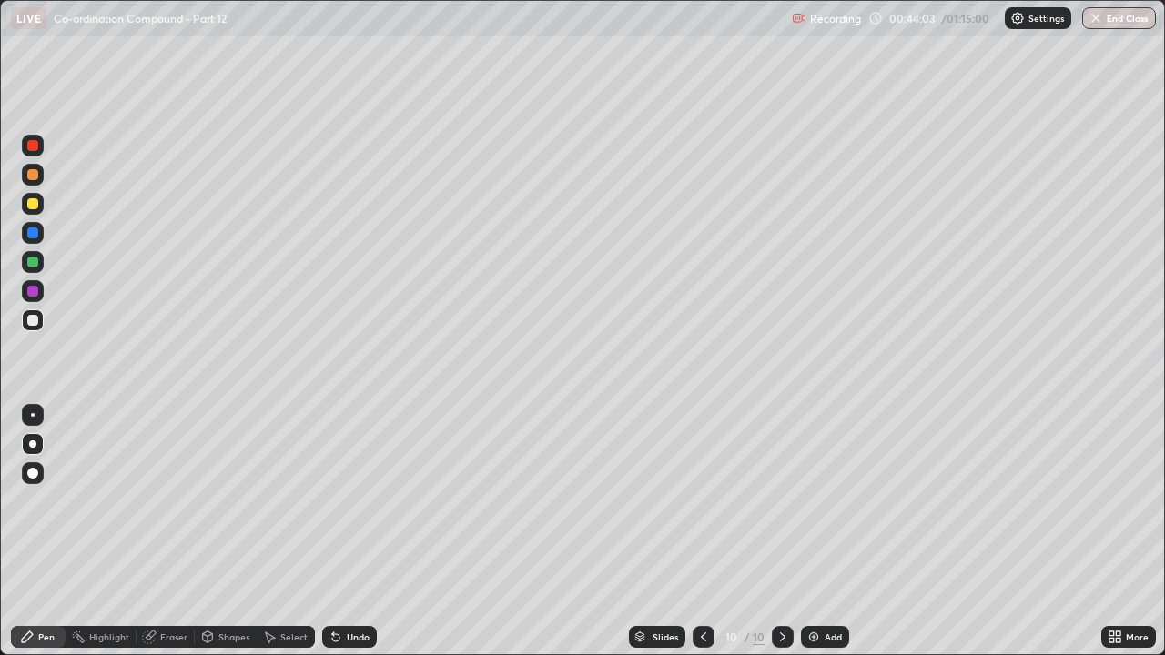
click at [362, 501] on div "Undo" at bounding box center [349, 637] width 55 height 22
click at [365, 501] on div "Undo" at bounding box center [358, 636] width 23 height 9
click at [362, 501] on div "Undo" at bounding box center [358, 636] width 23 height 9
click at [351, 501] on div "Undo" at bounding box center [349, 637] width 55 height 22
click at [358, 501] on div "Undo" at bounding box center [346, 637] width 62 height 36
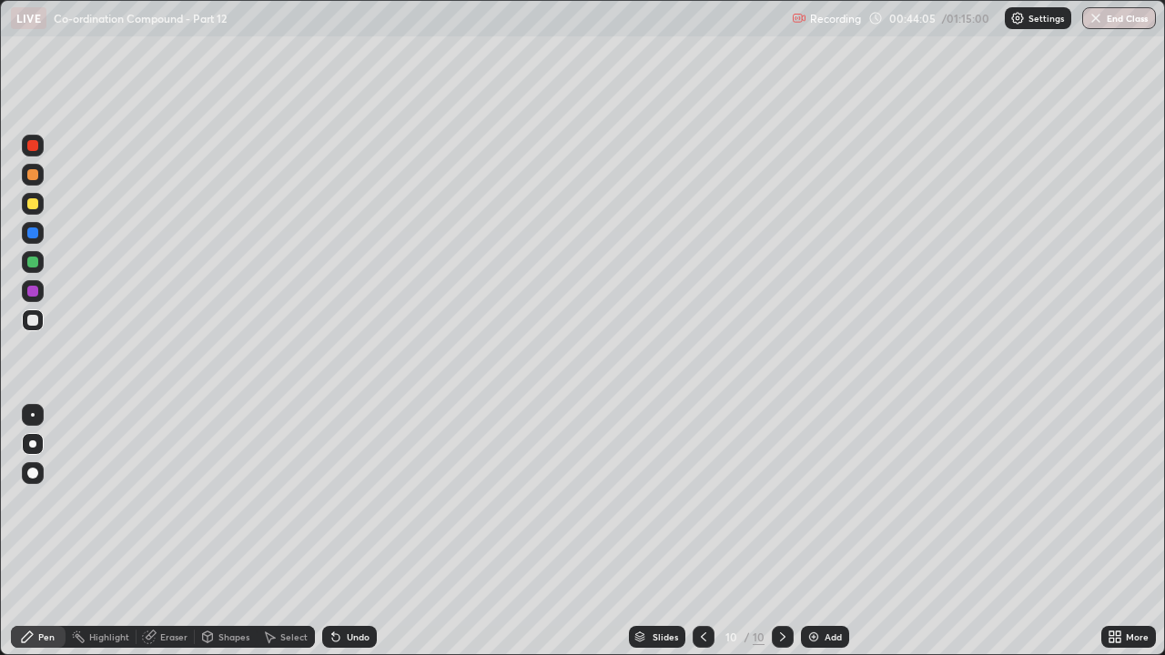
click at [362, 501] on div "Undo" at bounding box center [349, 637] width 55 height 22
click at [825, 501] on div "Add" at bounding box center [825, 637] width 48 height 22
click at [39, 214] on div at bounding box center [33, 204] width 22 height 22
click at [359, 501] on div "Undo" at bounding box center [358, 636] width 23 height 9
click at [363, 501] on div "Undo" at bounding box center [358, 636] width 23 height 9
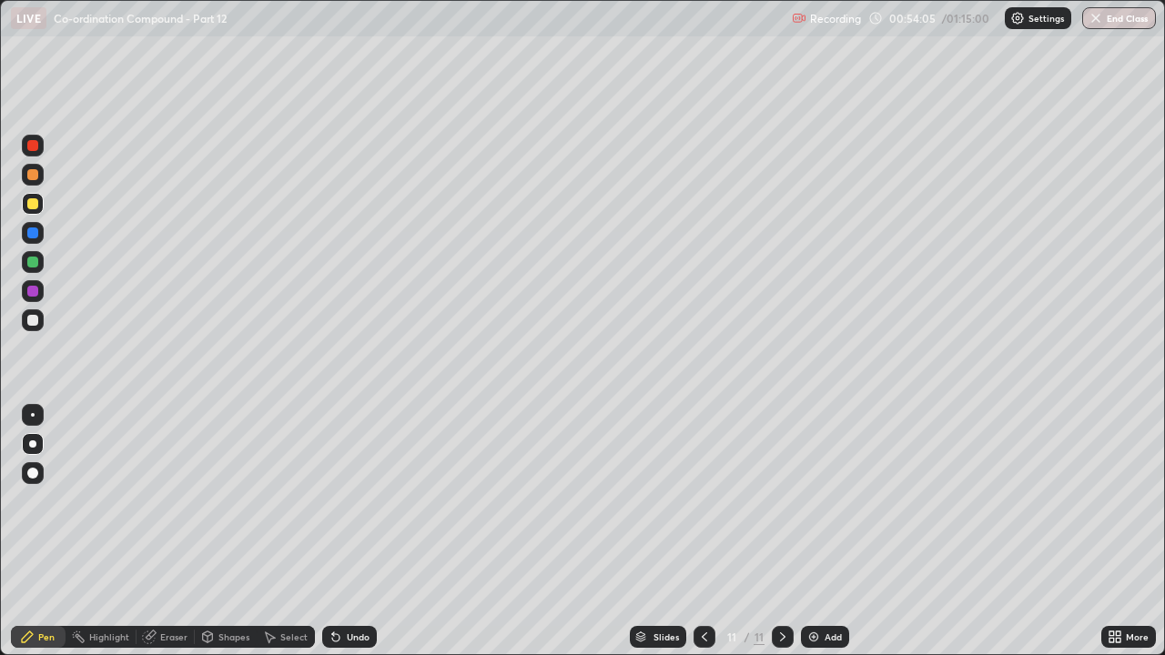
click at [356, 501] on div "Undo" at bounding box center [358, 636] width 23 height 9
click at [361, 501] on div "Undo" at bounding box center [358, 636] width 23 height 9
click at [356, 501] on div "Undo" at bounding box center [358, 636] width 23 height 9
click at [352, 501] on div "Undo" at bounding box center [358, 636] width 23 height 9
click at [370, 501] on div "Undo" at bounding box center [349, 637] width 55 height 22
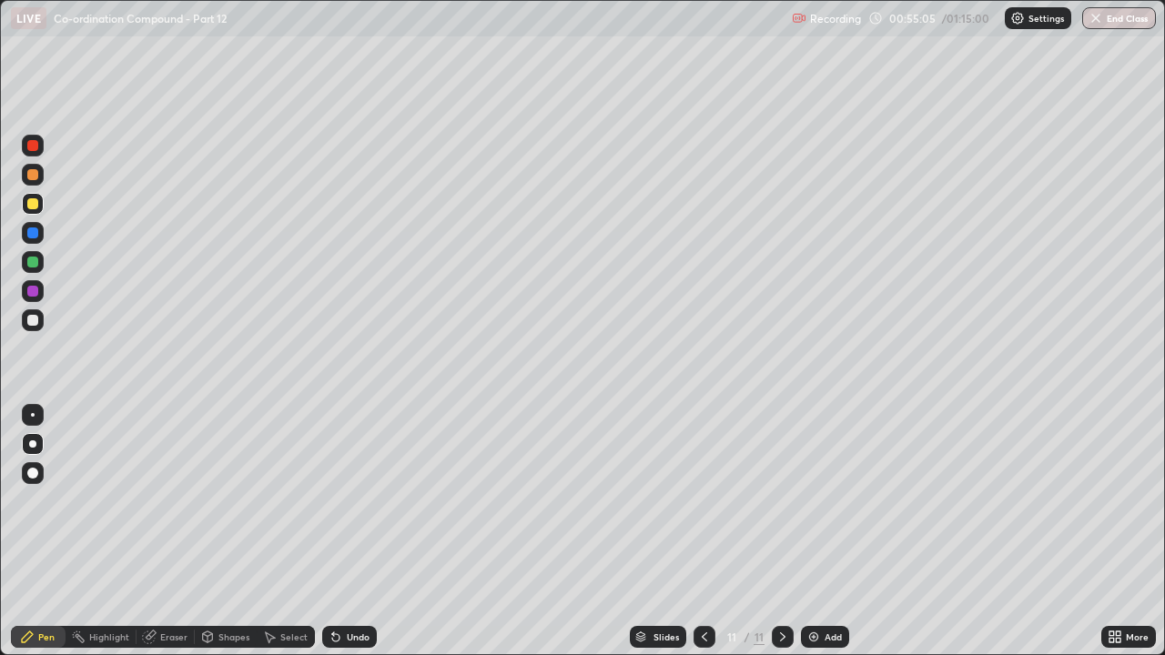
click at [359, 501] on div "Undo" at bounding box center [358, 636] width 23 height 9
click at [33, 261] on div at bounding box center [32, 262] width 11 height 11
click at [360, 501] on div "Undo" at bounding box center [349, 637] width 55 height 22
click at [358, 501] on div "Undo" at bounding box center [349, 637] width 55 height 22
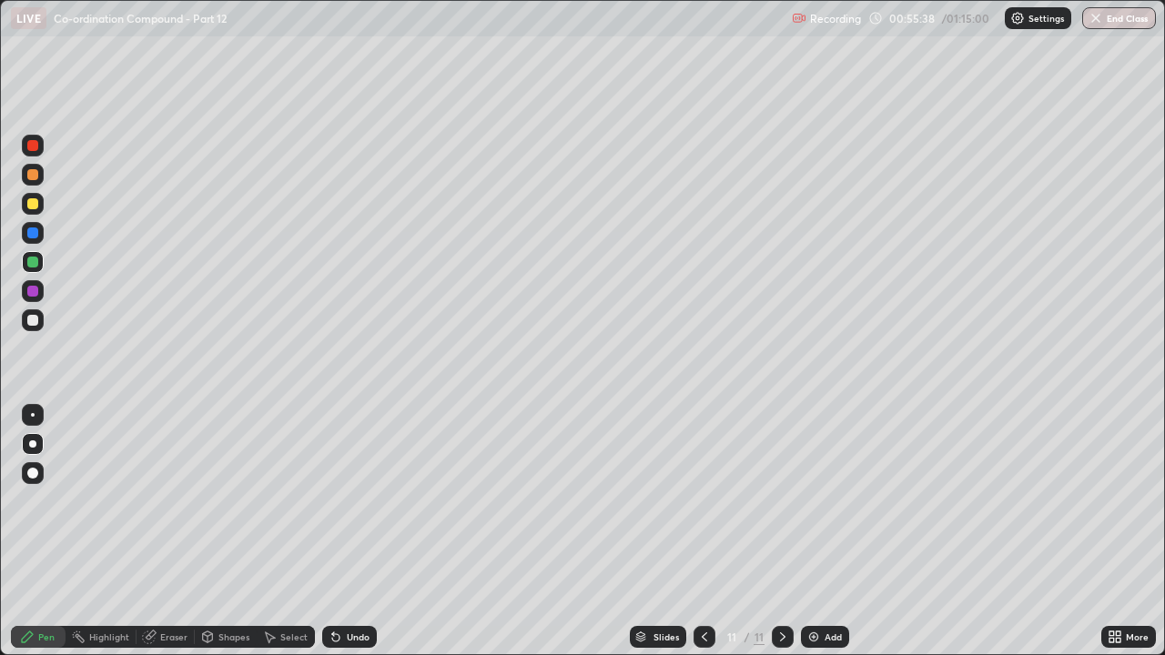
click at [358, 501] on div "Undo" at bounding box center [349, 637] width 55 height 22
click at [359, 501] on div "Undo" at bounding box center [358, 636] width 23 height 9
click at [356, 501] on div "Undo" at bounding box center [358, 636] width 23 height 9
click at [349, 501] on div "Undo" at bounding box center [358, 636] width 23 height 9
click at [352, 501] on div "Undo" at bounding box center [358, 636] width 23 height 9
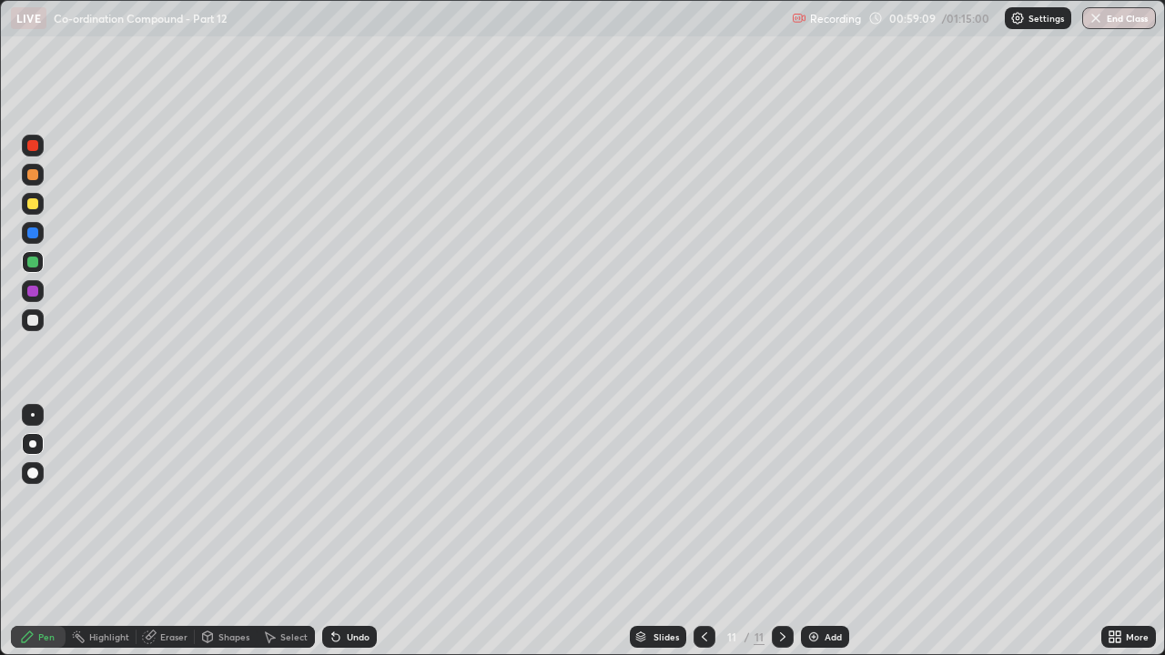
click at [360, 501] on div "Undo" at bounding box center [358, 636] width 23 height 9
click at [361, 501] on div "Undo" at bounding box center [349, 637] width 55 height 22
click at [35, 319] on div at bounding box center [32, 320] width 11 height 11
click at [833, 501] on div "Add" at bounding box center [833, 636] width 17 height 9
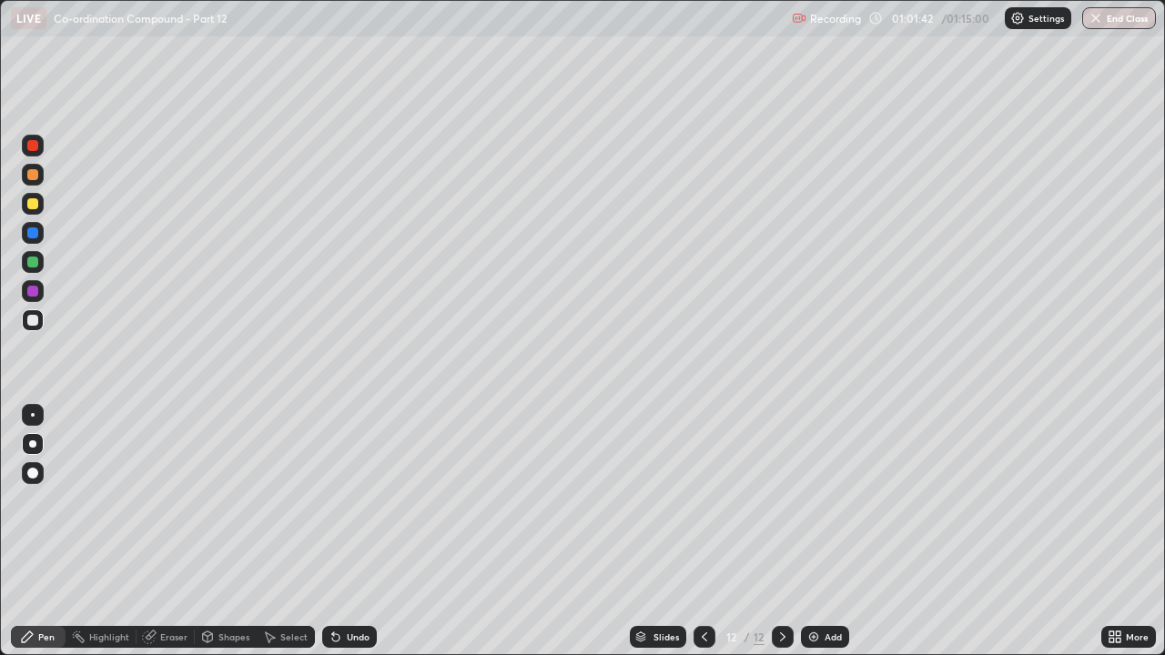
click at [35, 212] on div at bounding box center [33, 204] width 22 height 22
click at [29, 177] on div at bounding box center [32, 174] width 11 height 11
click at [218, 501] on div "Shapes" at bounding box center [233, 636] width 31 height 9
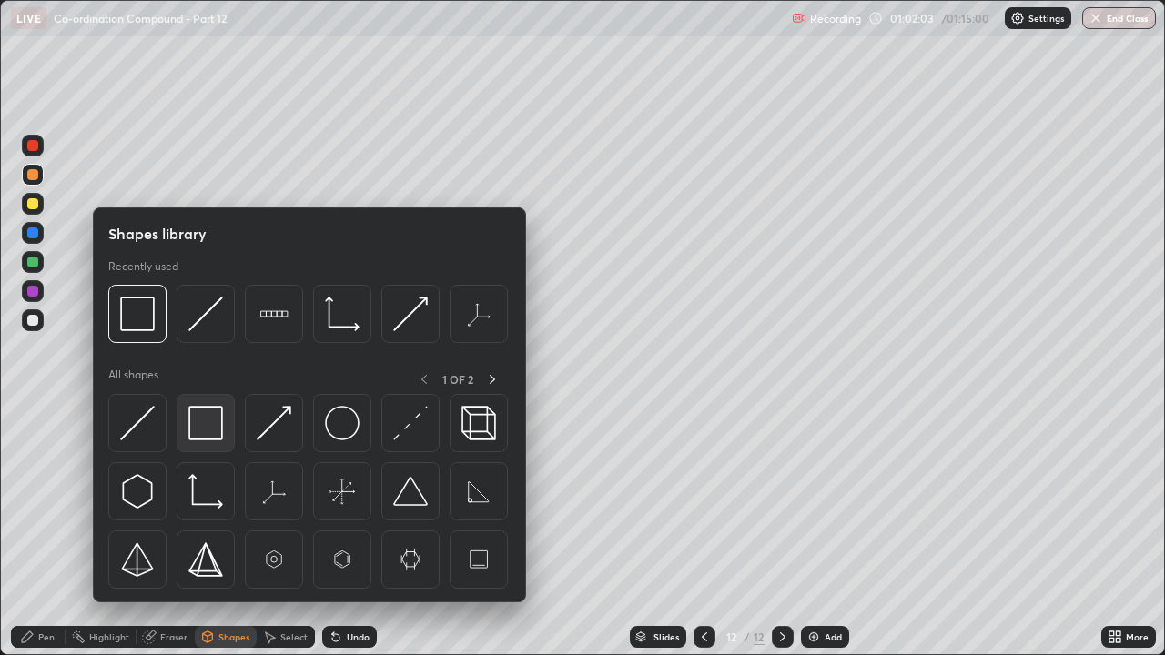
click at [200, 430] on img at bounding box center [205, 423] width 35 height 35
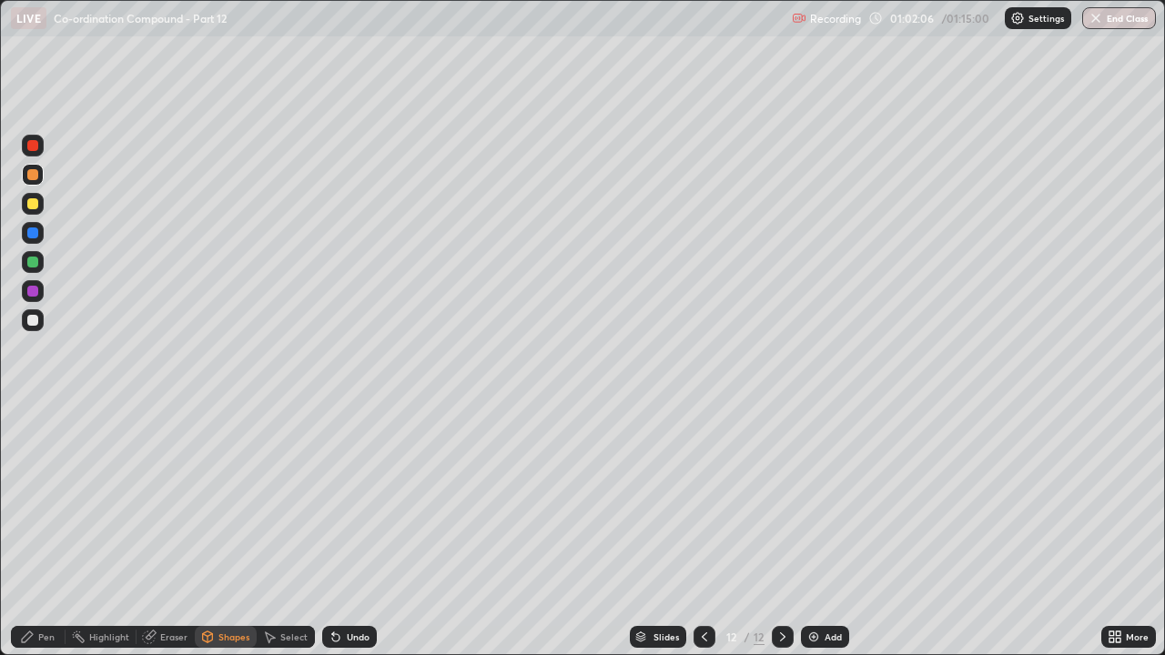
click at [39, 501] on div "Pen" at bounding box center [46, 636] width 16 height 9
click at [33, 234] on div at bounding box center [32, 233] width 11 height 11
click at [32, 260] on div at bounding box center [32, 262] width 11 height 11
click at [354, 501] on div "Undo" at bounding box center [358, 636] width 23 height 9
click at [35, 320] on div at bounding box center [32, 320] width 11 height 11
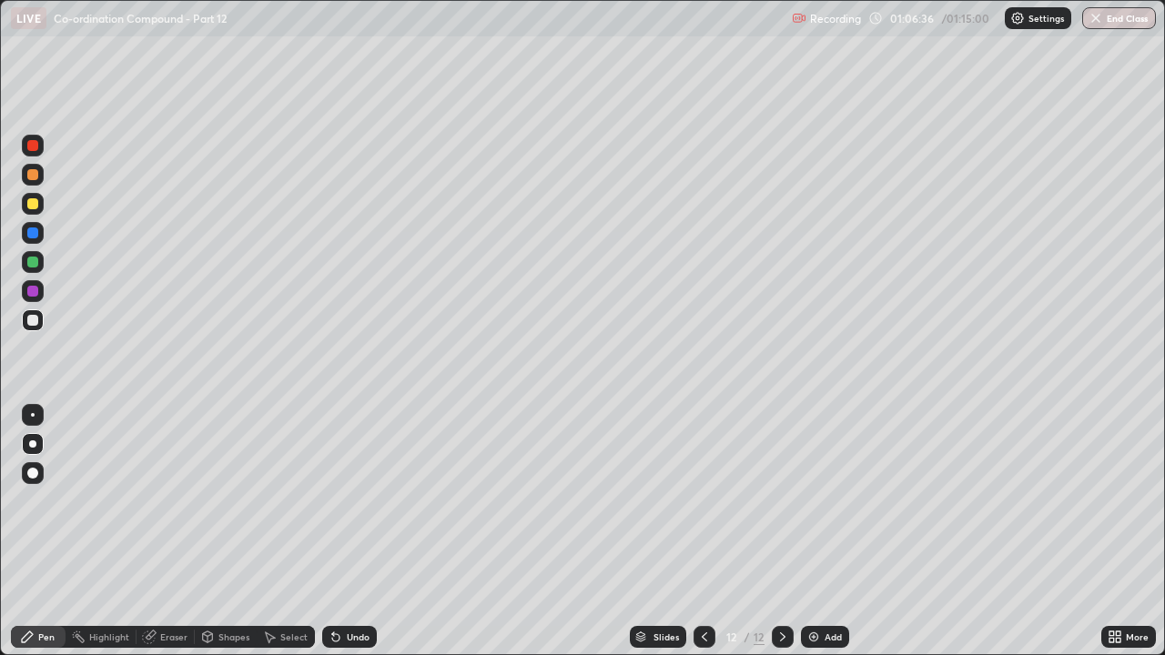
click at [831, 501] on div "Add" at bounding box center [833, 636] width 17 height 9
click at [358, 501] on div "Undo" at bounding box center [349, 637] width 55 height 22
click at [167, 501] on div "Eraser" at bounding box center [173, 636] width 27 height 9
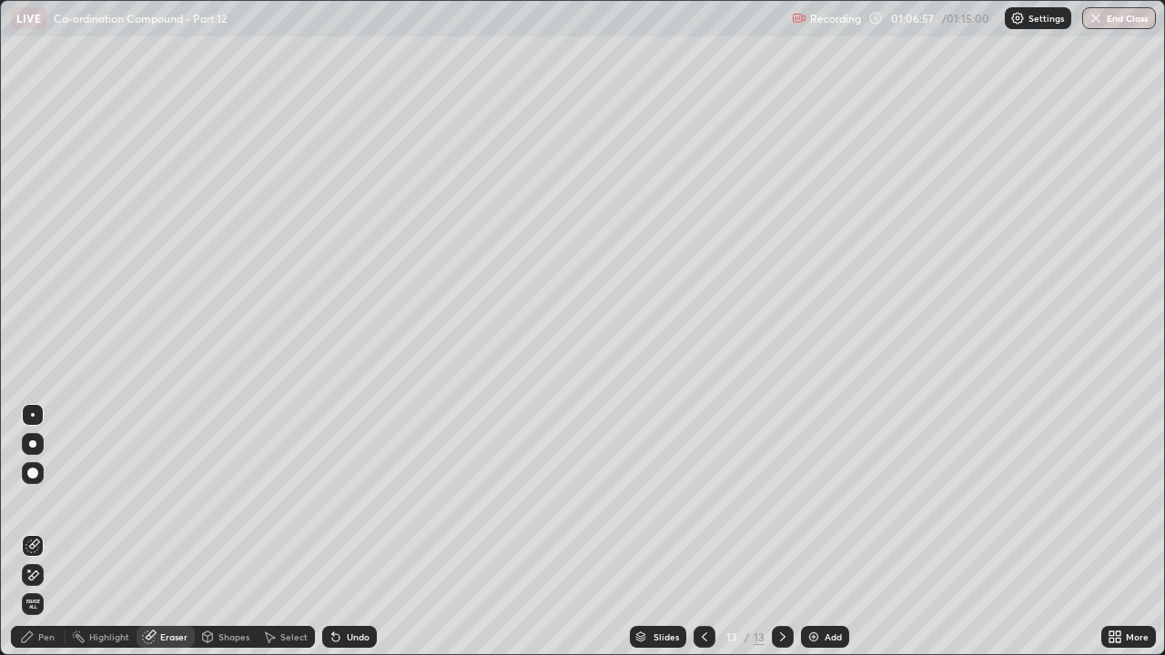
click at [49, 501] on div "Pen" at bounding box center [46, 636] width 16 height 9
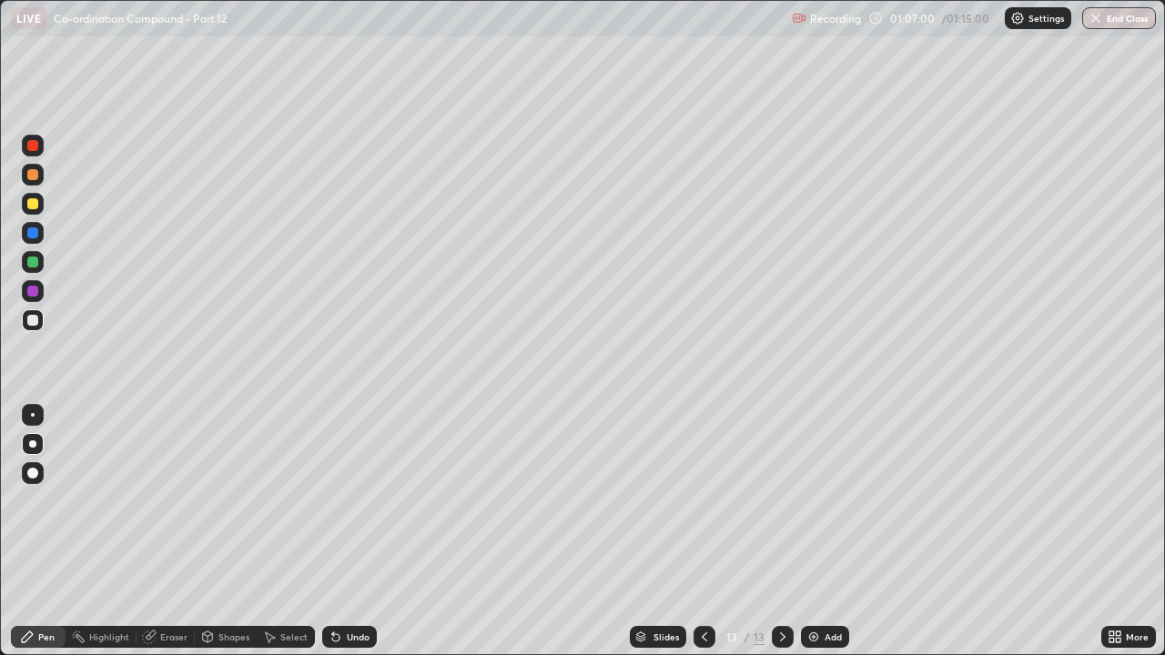
click at [160, 501] on div "Eraser" at bounding box center [173, 636] width 27 height 9
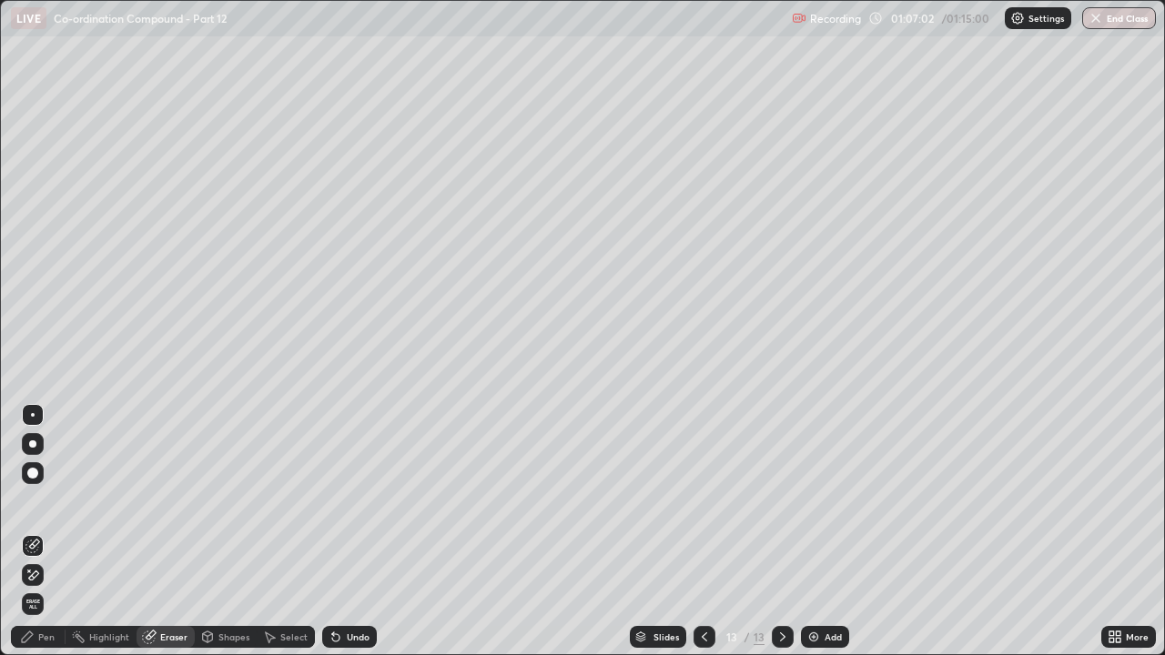
click at [46, 501] on div "Pen" at bounding box center [46, 636] width 16 height 9
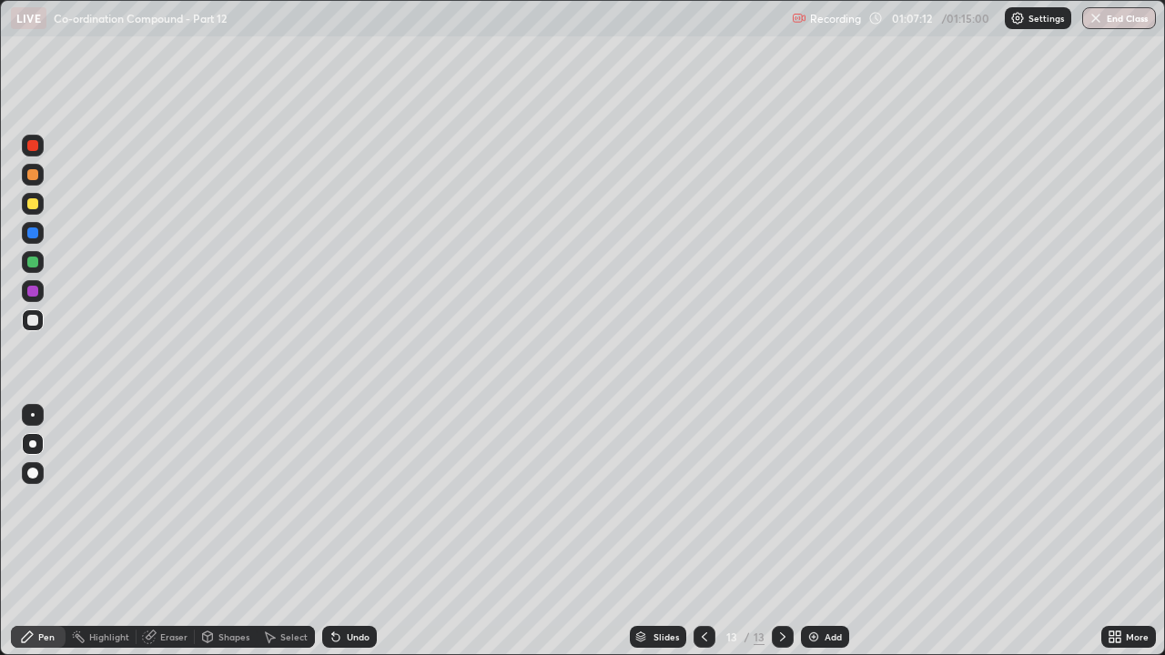
click at [354, 501] on div "Undo" at bounding box center [358, 636] width 23 height 9
click at [30, 267] on div at bounding box center [32, 262] width 11 height 11
click at [33, 229] on div at bounding box center [32, 233] width 11 height 11
click at [354, 501] on div "Undo" at bounding box center [358, 636] width 23 height 9
click at [33, 298] on div at bounding box center [33, 291] width 22 height 22
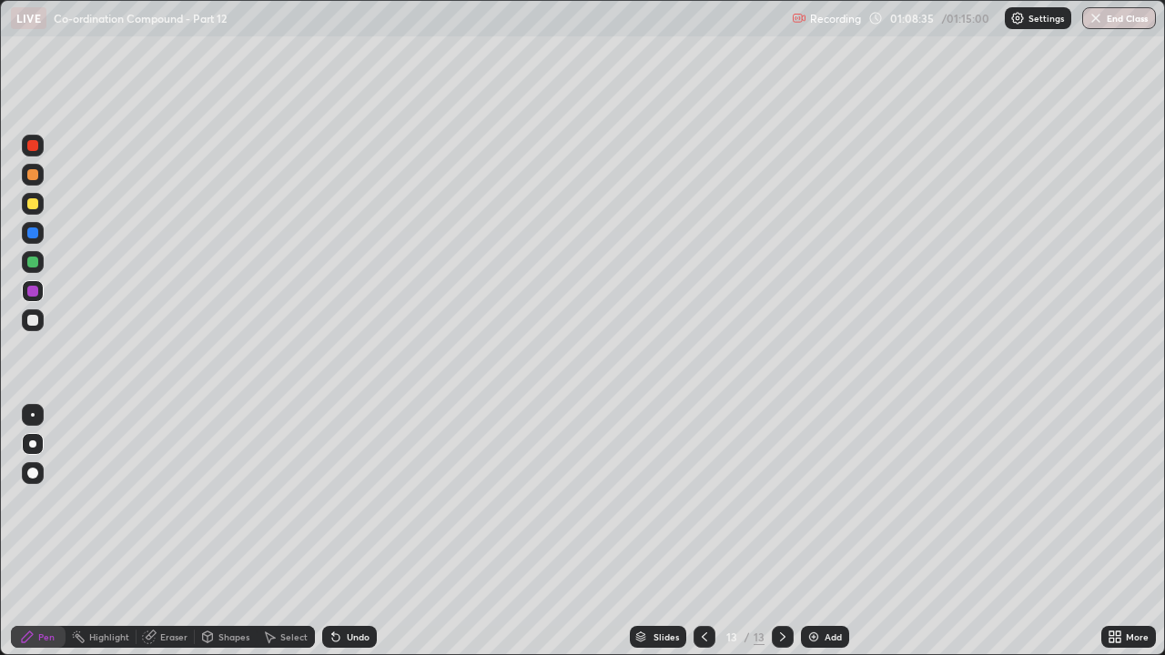
click at [362, 501] on div "Undo" at bounding box center [358, 636] width 23 height 9
click at [347, 501] on div "Undo" at bounding box center [358, 636] width 23 height 9
click at [365, 501] on div "Undo" at bounding box center [349, 637] width 55 height 22
click at [364, 501] on div "Undo" at bounding box center [358, 636] width 23 height 9
click at [367, 501] on div "Undo" at bounding box center [349, 637] width 55 height 22
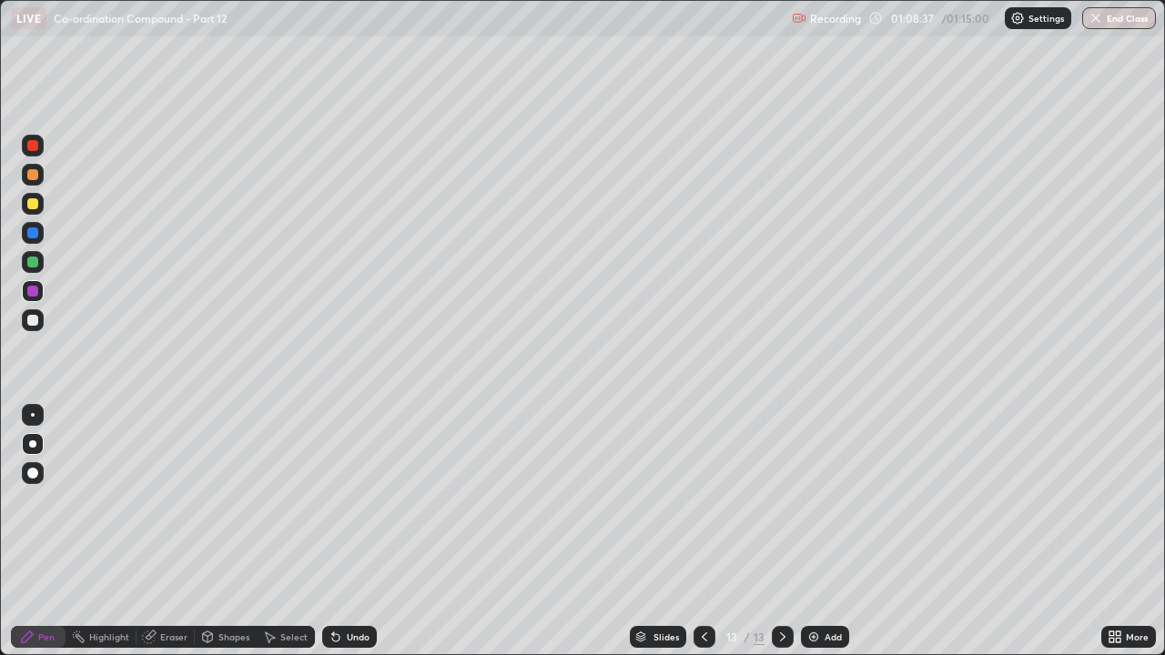
click at [366, 501] on div "Undo" at bounding box center [349, 637] width 55 height 22
click at [36, 320] on div at bounding box center [32, 320] width 11 height 11
click at [352, 501] on div "Undo" at bounding box center [358, 636] width 23 height 9
click at [362, 501] on div "Undo" at bounding box center [349, 637] width 55 height 22
click at [363, 501] on div "Undo" at bounding box center [358, 636] width 23 height 9
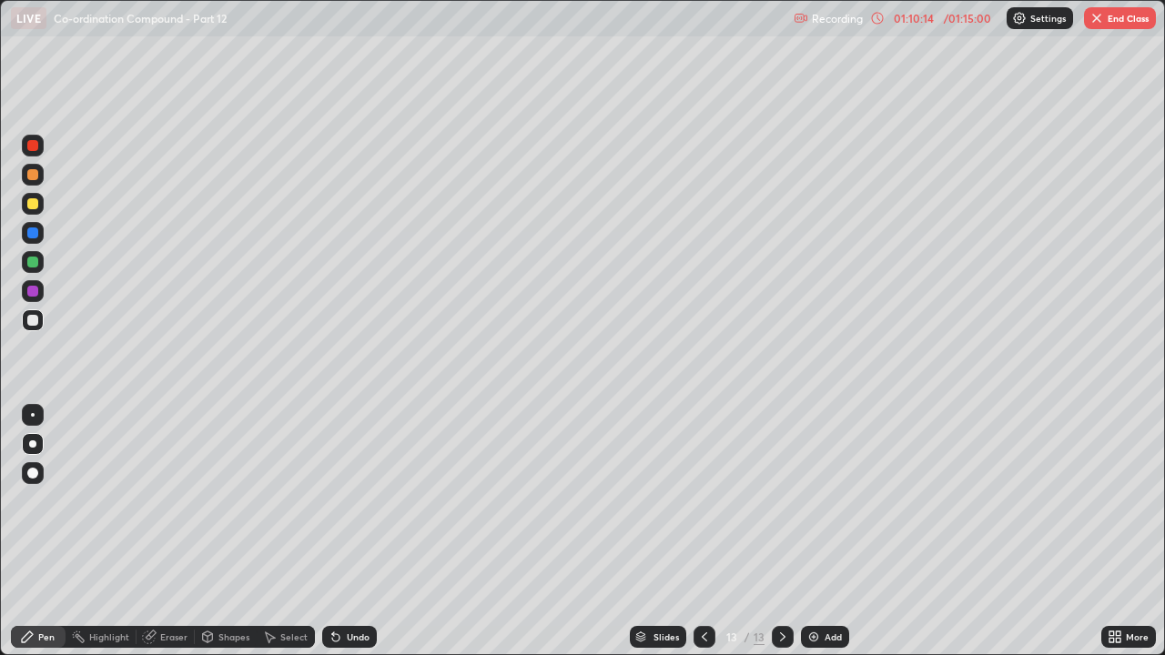
click at [356, 501] on div "Undo" at bounding box center [358, 636] width 23 height 9
click at [810, 501] on img at bounding box center [813, 637] width 15 height 15
click at [28, 203] on div at bounding box center [32, 203] width 11 height 11
click at [366, 501] on div "Undo" at bounding box center [358, 636] width 23 height 9
click at [365, 501] on div "Undo" at bounding box center [349, 637] width 55 height 22
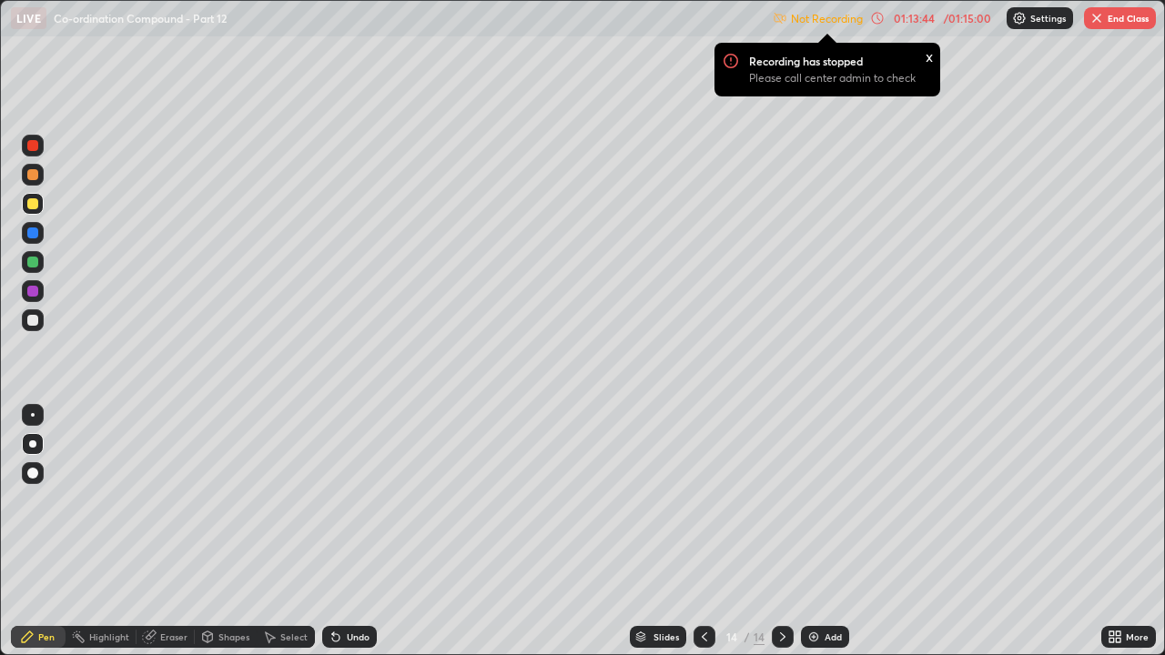
click at [28, 254] on div at bounding box center [33, 262] width 22 height 22
click at [373, 501] on div "Undo" at bounding box center [349, 637] width 55 height 22
click at [821, 501] on div "Add" at bounding box center [825, 637] width 48 height 22
click at [32, 321] on div at bounding box center [32, 320] width 11 height 11
click at [365, 501] on div "Undo" at bounding box center [349, 637] width 55 height 22
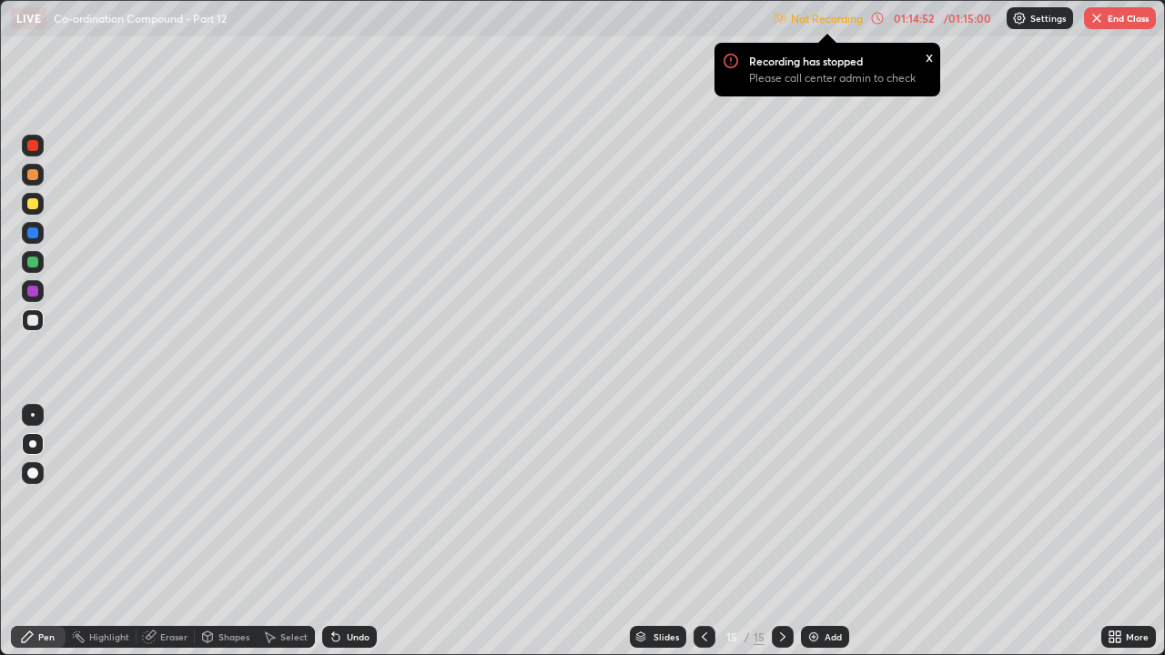
click at [369, 501] on div "Undo" at bounding box center [349, 637] width 55 height 22
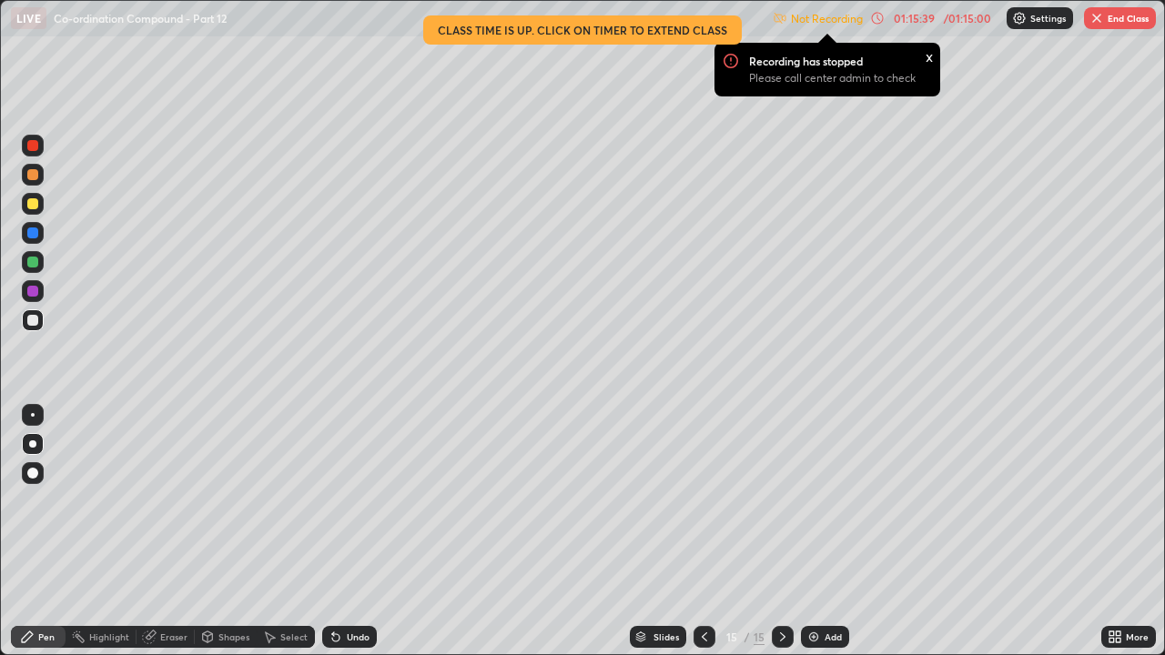
click at [358, 501] on div "Undo" at bounding box center [358, 636] width 23 height 9
click at [349, 501] on div "Undo" at bounding box center [358, 636] width 23 height 9
click at [352, 501] on div "Undo" at bounding box center [358, 636] width 23 height 9
click at [354, 501] on div "Undo" at bounding box center [349, 637] width 55 height 22
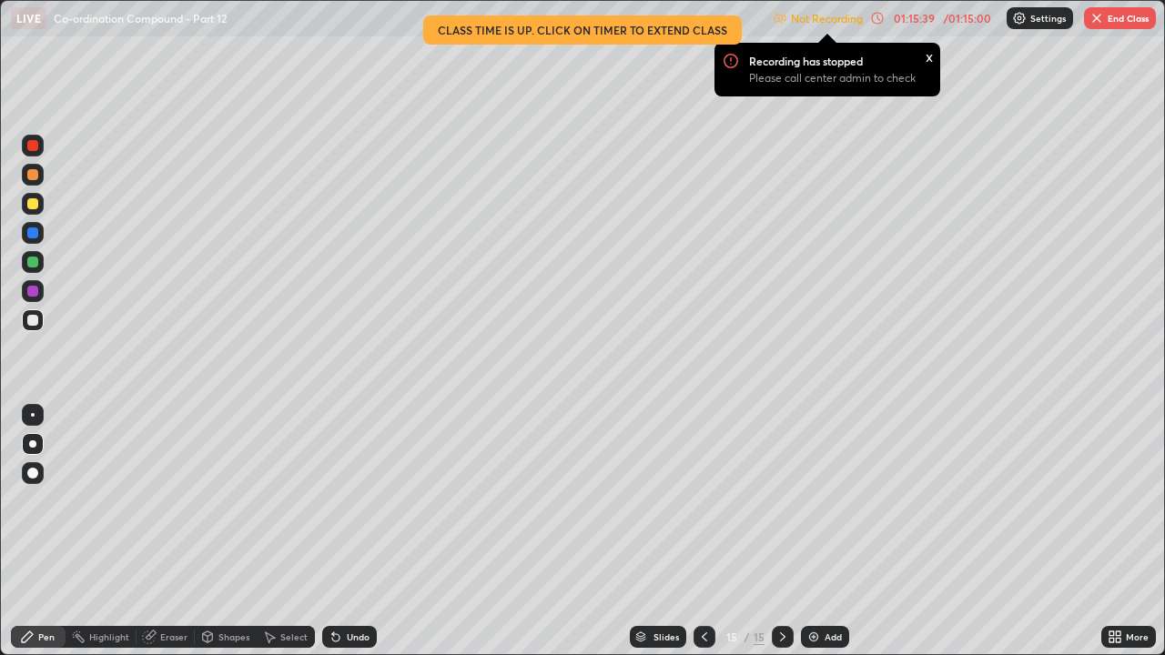
click at [356, 501] on div "Undo" at bounding box center [349, 637] width 55 height 22
click at [362, 501] on div "Undo" at bounding box center [349, 637] width 55 height 22
click at [366, 501] on div "Undo" at bounding box center [349, 637] width 55 height 22
click at [368, 501] on div "Undo" at bounding box center [349, 637] width 55 height 22
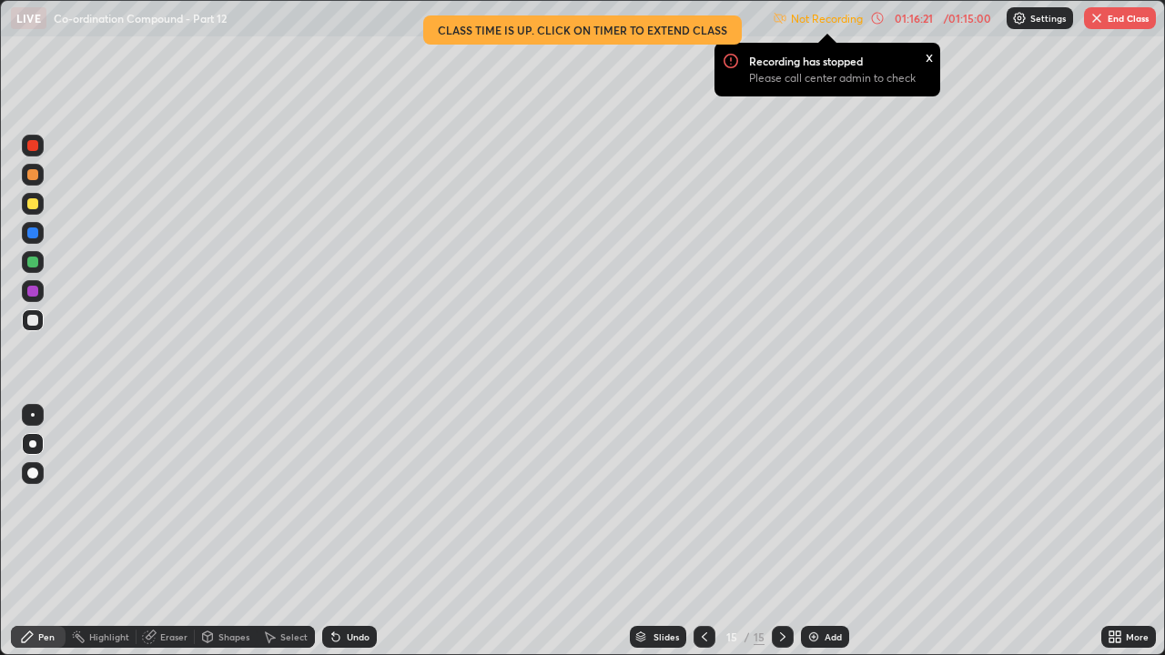
click at [1126, 23] on button "End Class" at bounding box center [1120, 18] width 72 height 22
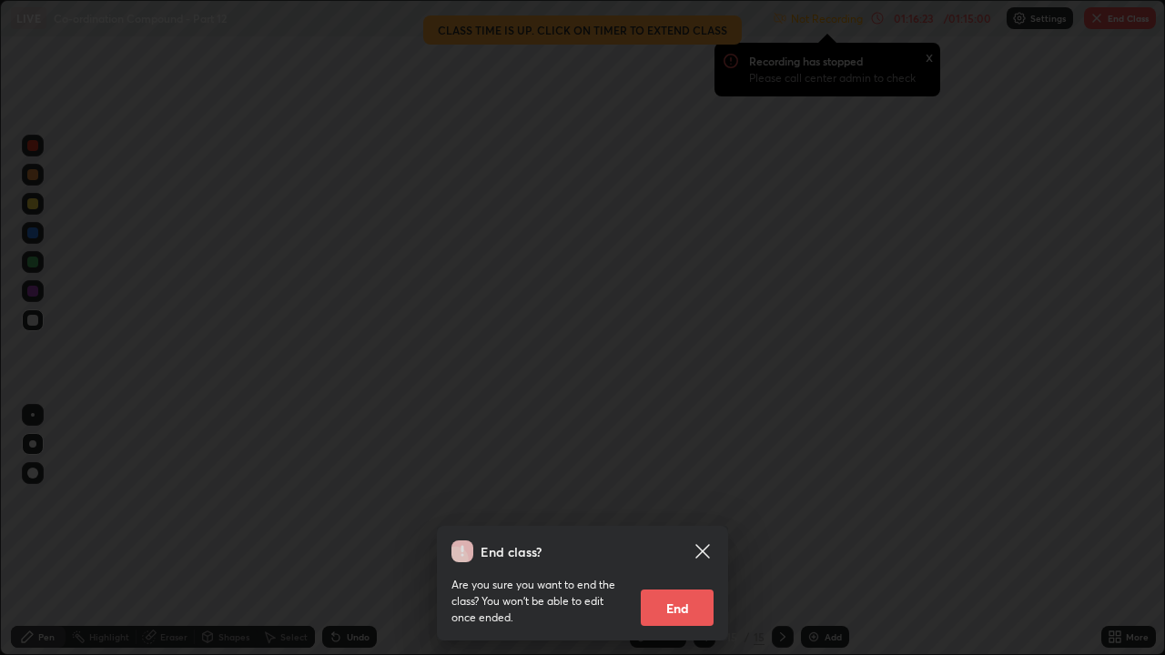
click at [677, 501] on button "End" at bounding box center [677, 608] width 73 height 36
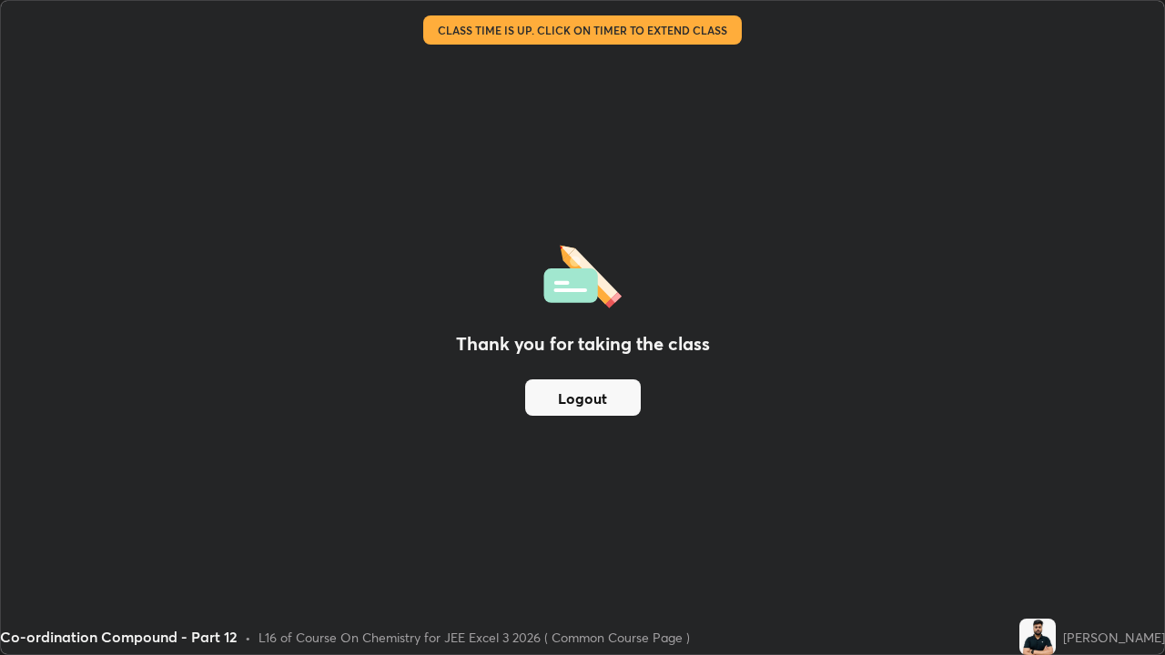
click at [596, 405] on button "Logout" at bounding box center [583, 397] width 116 height 36
click at [601, 407] on button "Logout" at bounding box center [583, 397] width 116 height 36
